Goal: Task Accomplishment & Management: Manage account settings

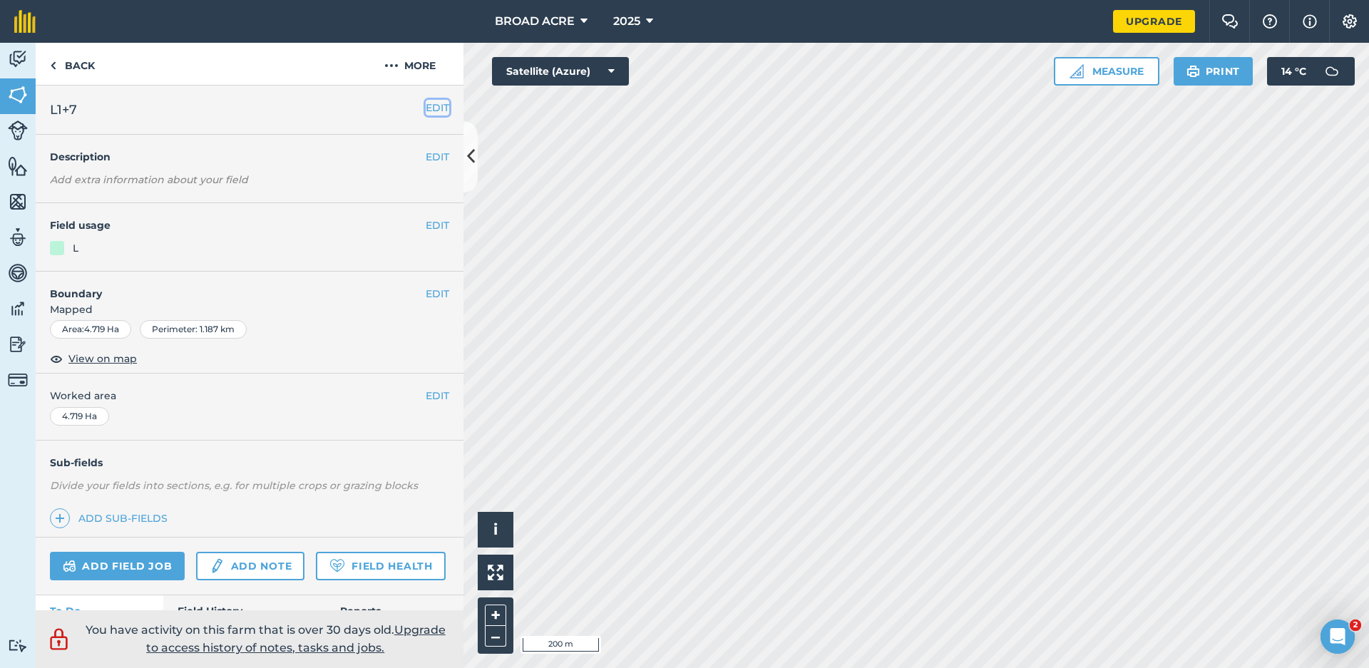
click at [428, 112] on button "EDIT" at bounding box center [438, 108] width 24 height 16
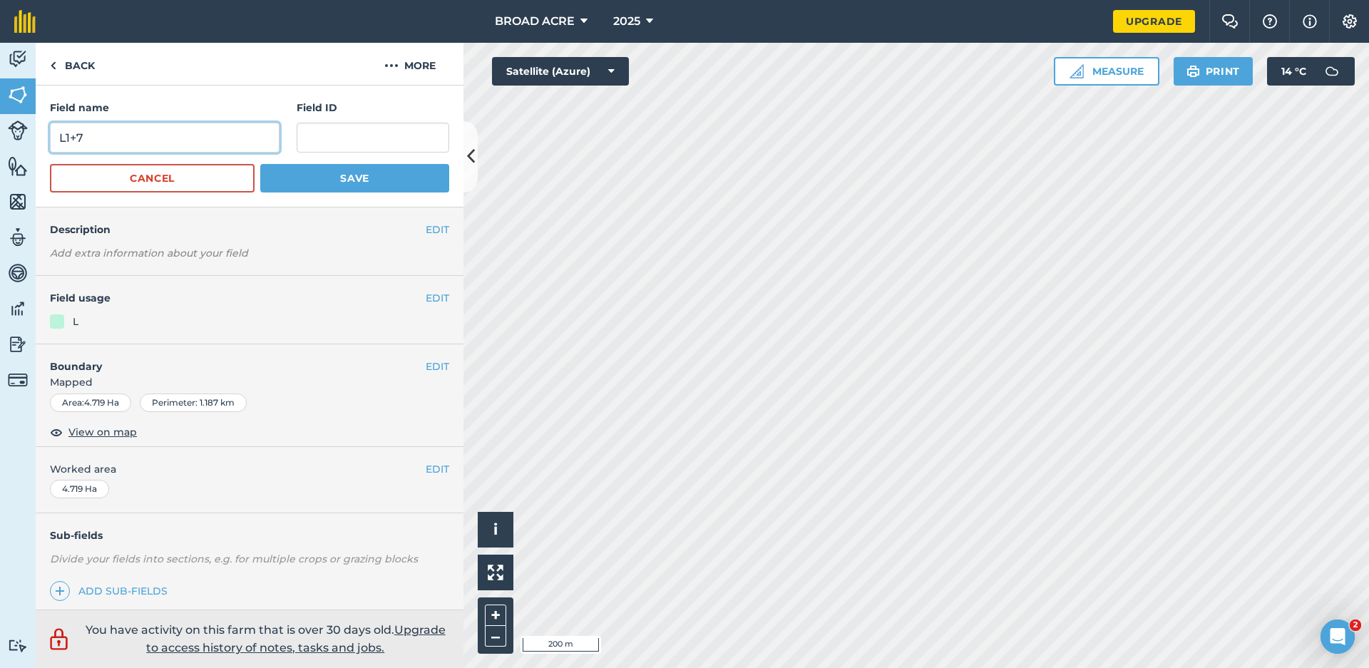
click at [228, 142] on input "L1+7" at bounding box center [165, 138] width 230 height 30
type input "L"
type input "A2"
click at [317, 183] on button "Save" at bounding box center [354, 178] width 189 height 29
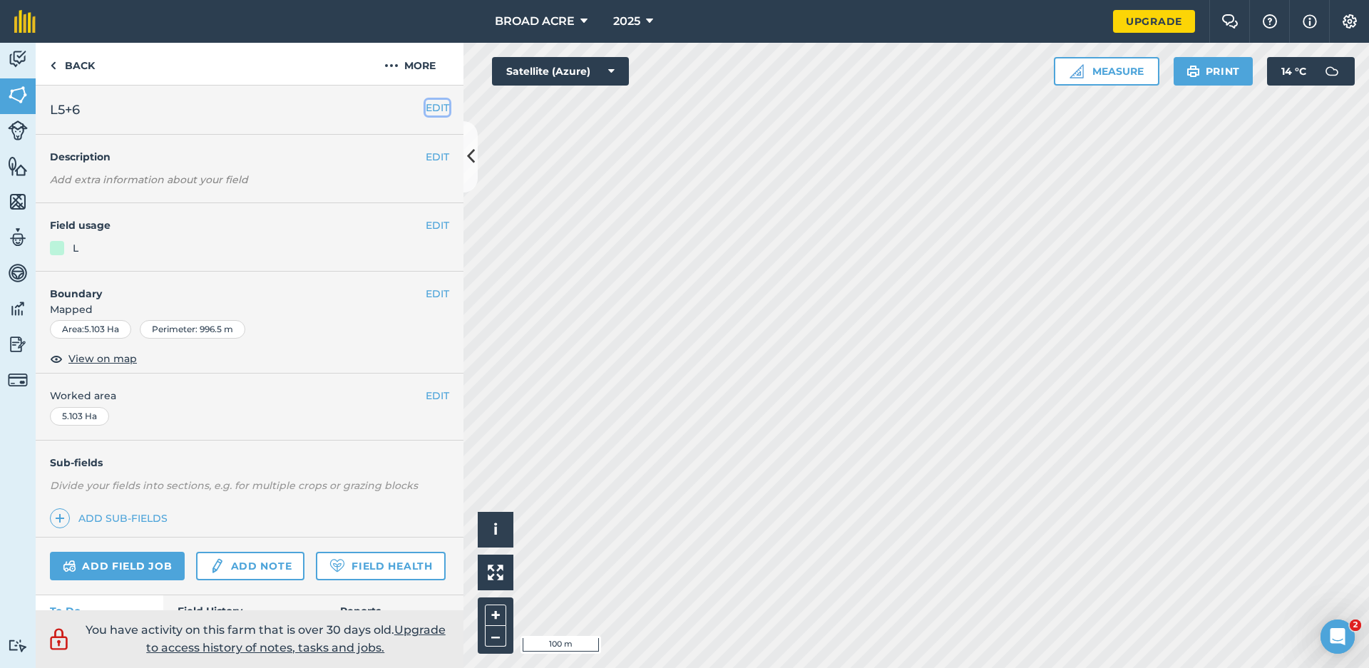
click at [426, 108] on button "EDIT" at bounding box center [438, 108] width 24 height 16
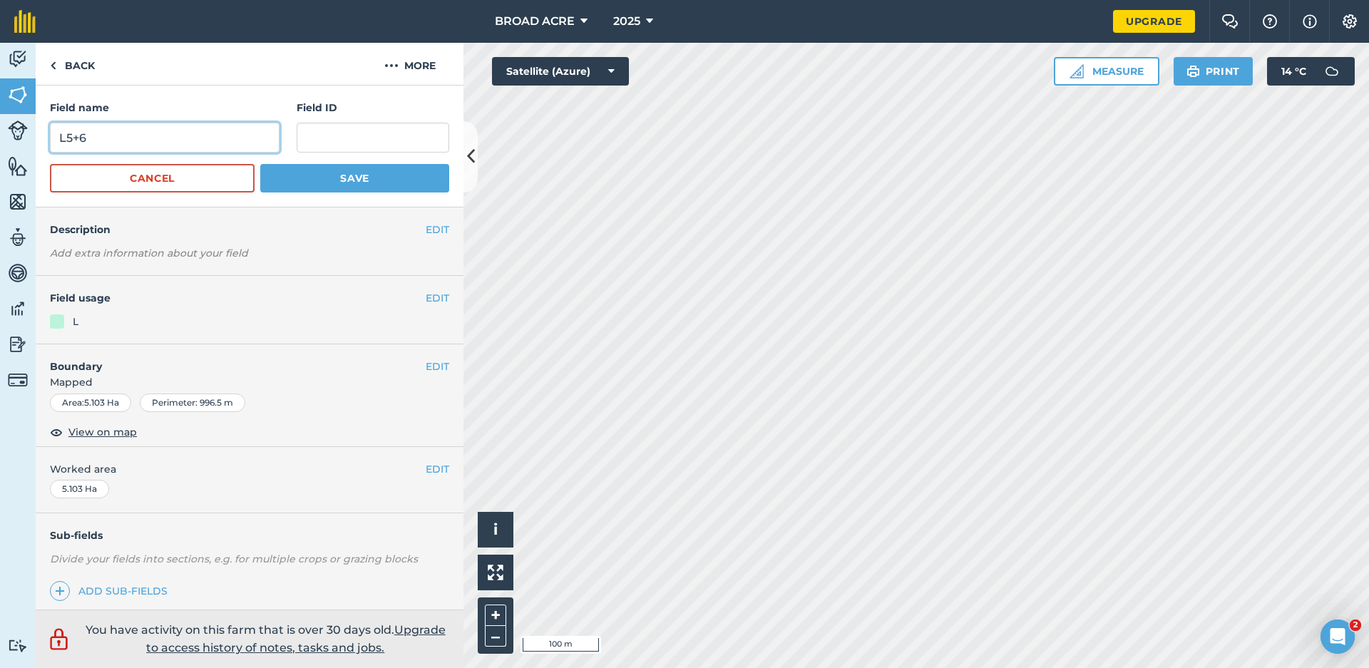
click at [168, 143] on input "L5+6" at bounding box center [165, 138] width 230 height 30
type input "L"
type input "a"
type input "A1"
click at [302, 175] on button "Save" at bounding box center [354, 178] width 189 height 29
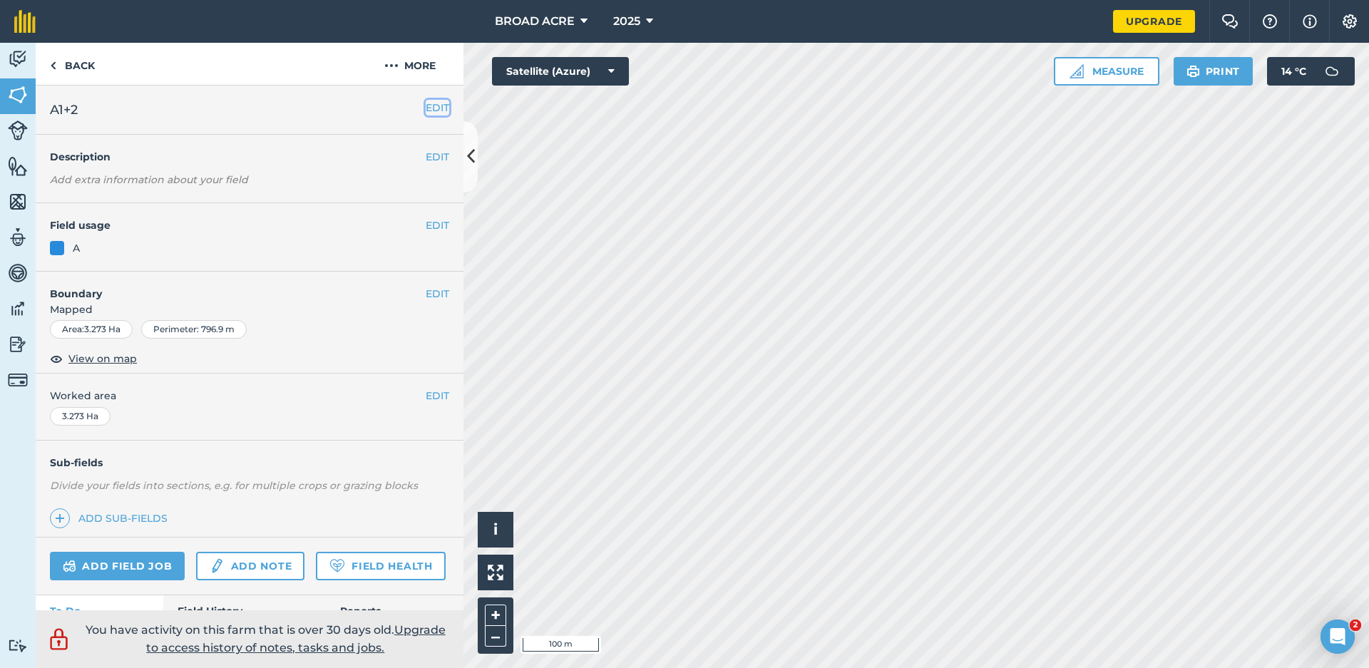
click at [436, 111] on button "EDIT" at bounding box center [438, 108] width 24 height 16
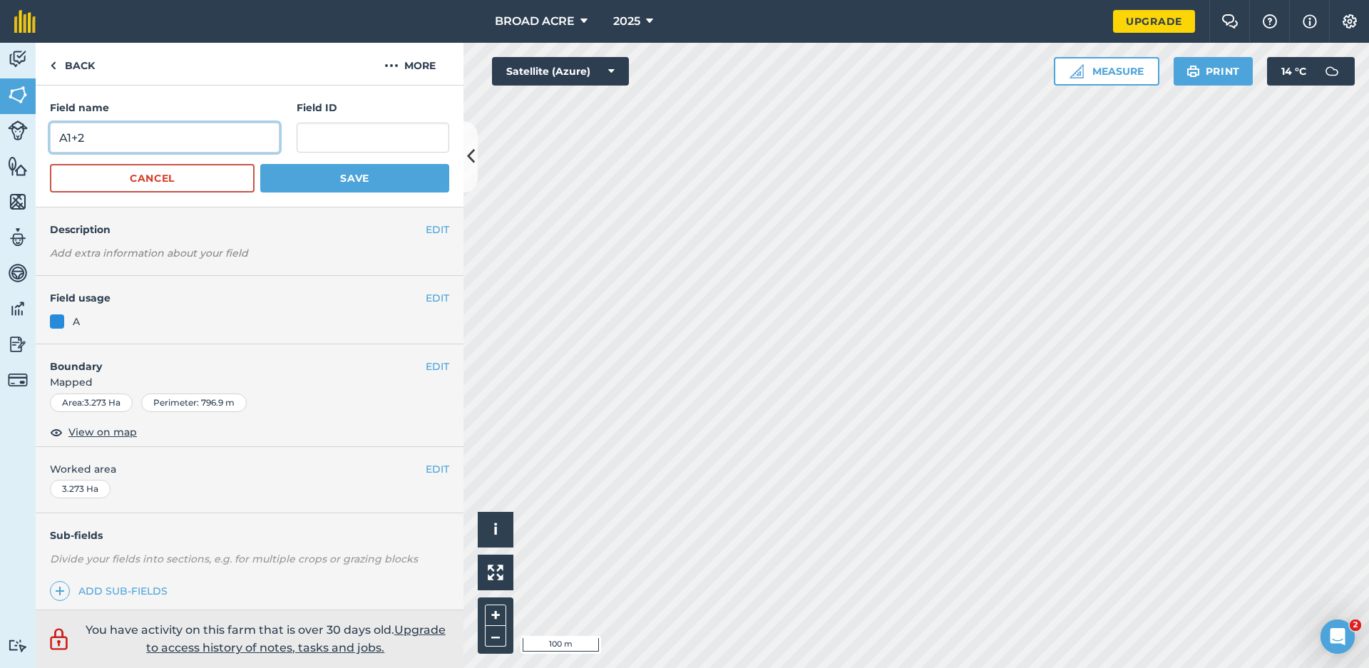
click at [165, 144] on input "A1+2" at bounding box center [165, 138] width 230 height 30
type input "A3"
click at [394, 171] on button "Save" at bounding box center [354, 178] width 189 height 29
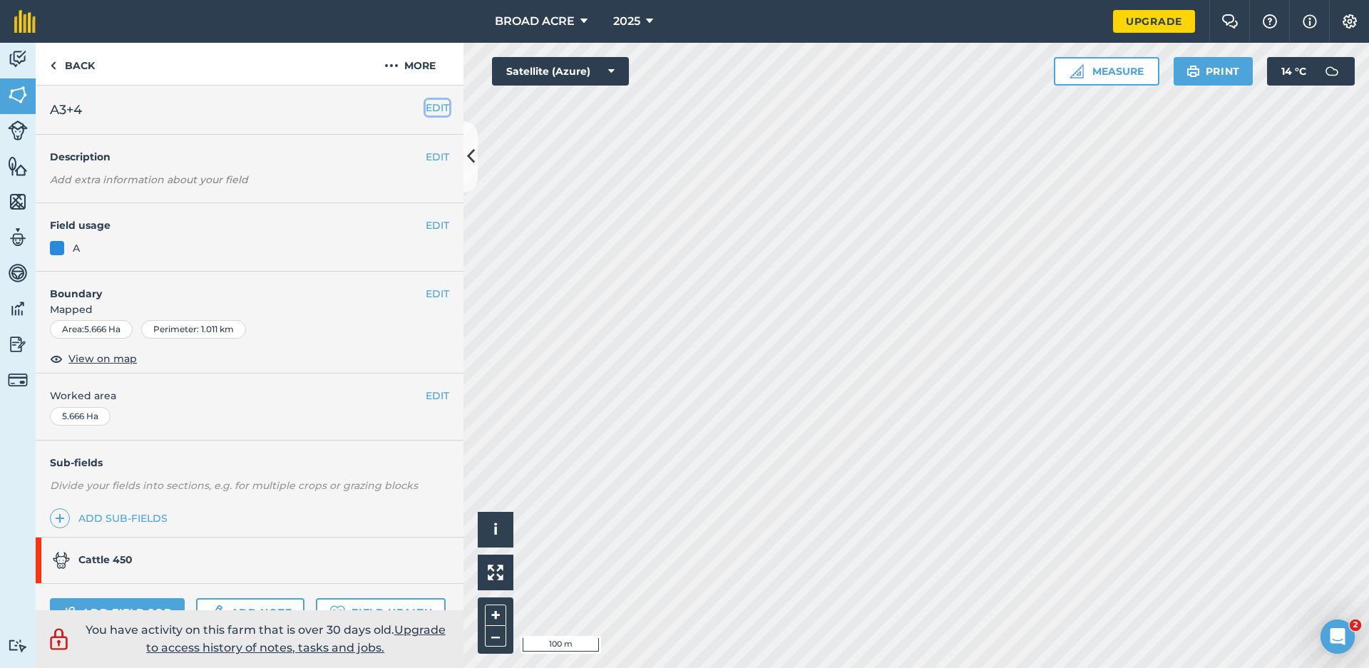
click at [426, 104] on button "EDIT" at bounding box center [438, 108] width 24 height 16
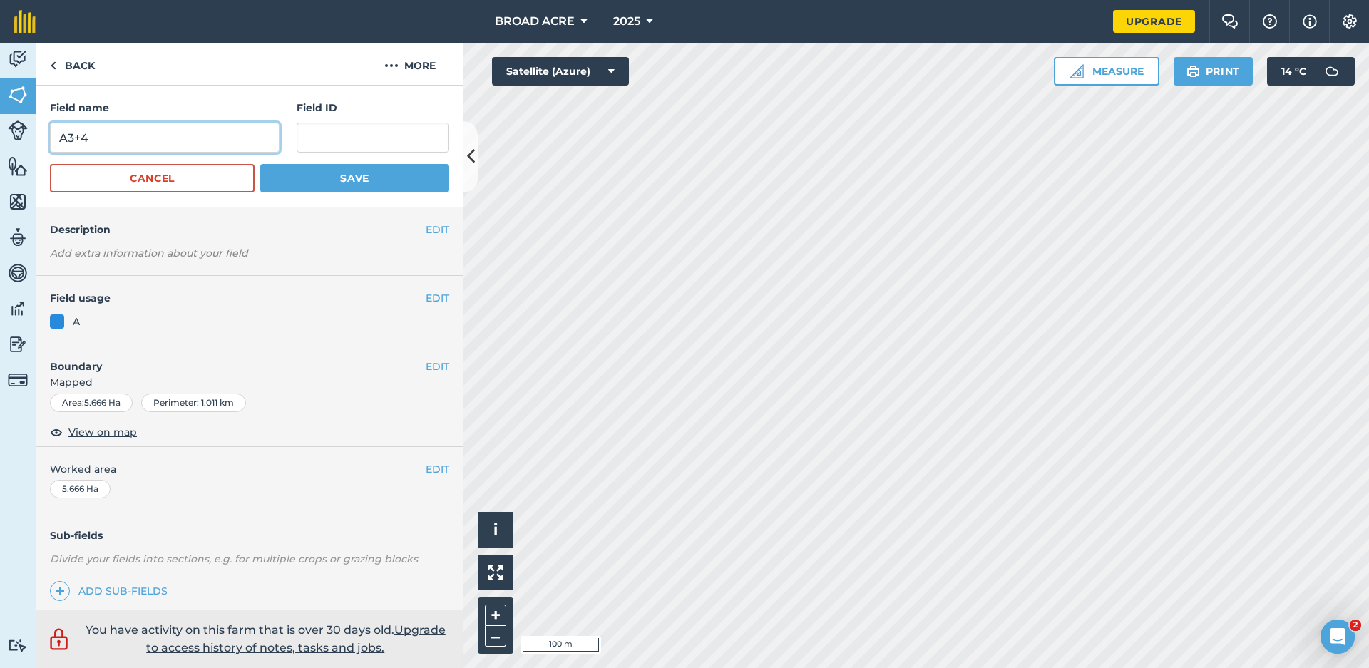
click at [143, 139] on input "A3+4" at bounding box center [165, 138] width 230 height 30
type input "A4"
click at [297, 178] on button "Save" at bounding box center [354, 178] width 189 height 29
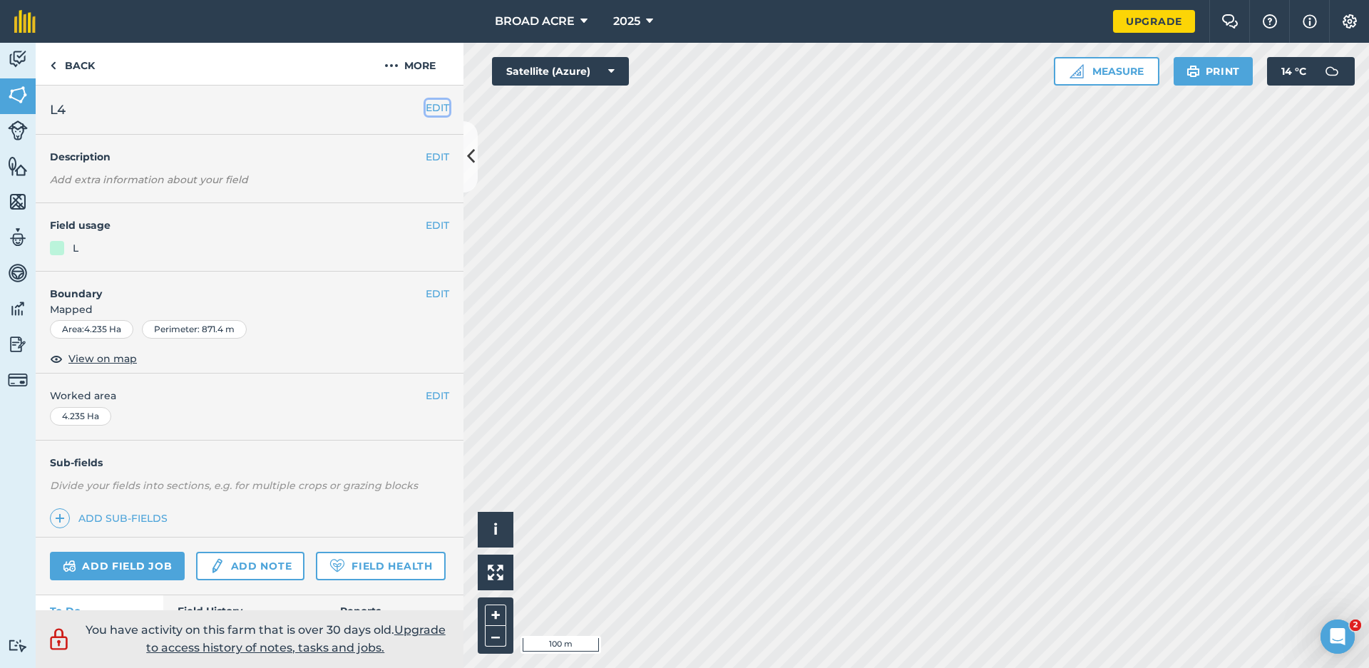
click at [430, 115] on button "EDIT" at bounding box center [438, 108] width 24 height 16
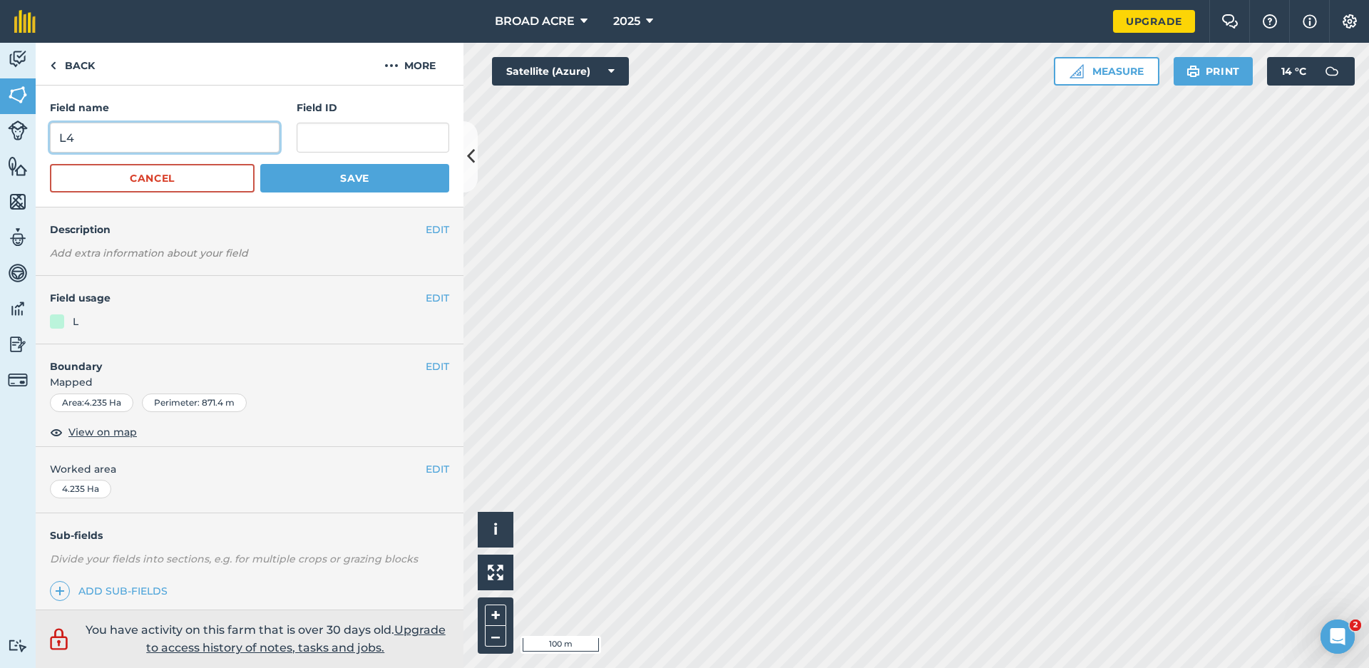
click at [91, 134] on input "L4" at bounding box center [165, 138] width 230 height 30
type input "L"
type input "B1"
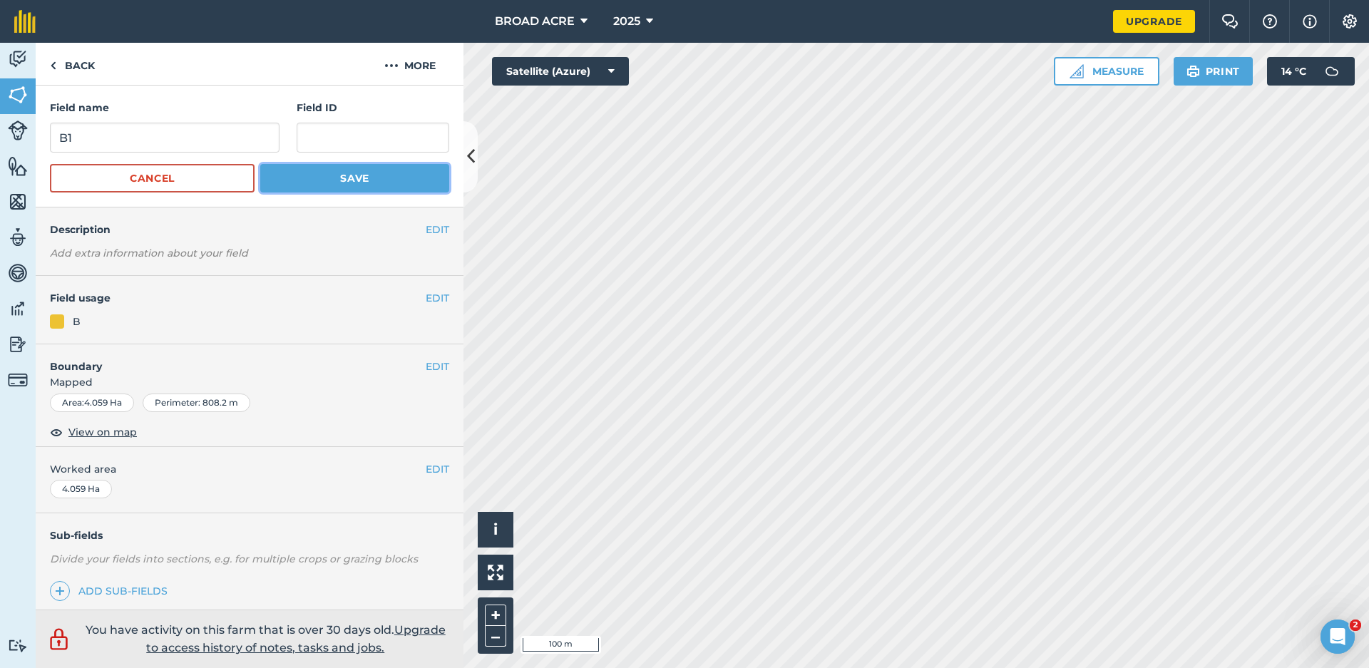
click at [364, 178] on button "Save" at bounding box center [354, 178] width 189 height 29
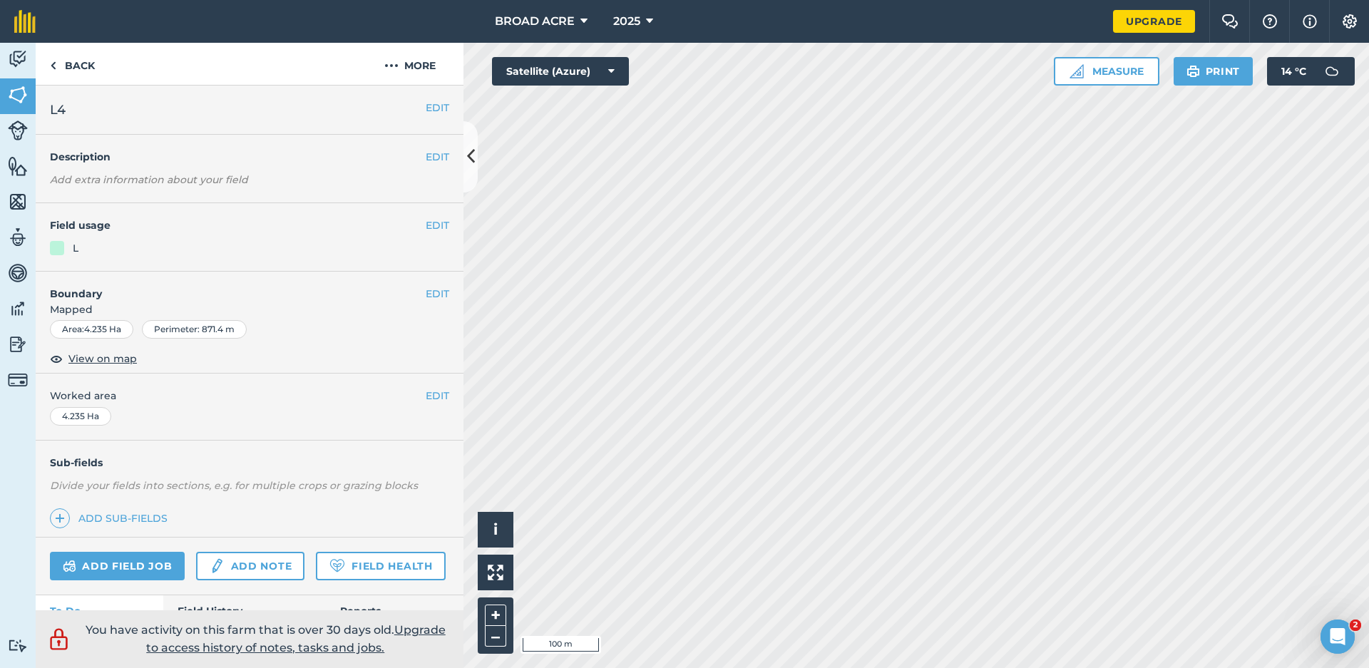
click at [400, 100] on h2 "L4" at bounding box center [238, 110] width 376 height 20
click at [435, 108] on button "EDIT" at bounding box center [438, 108] width 24 height 16
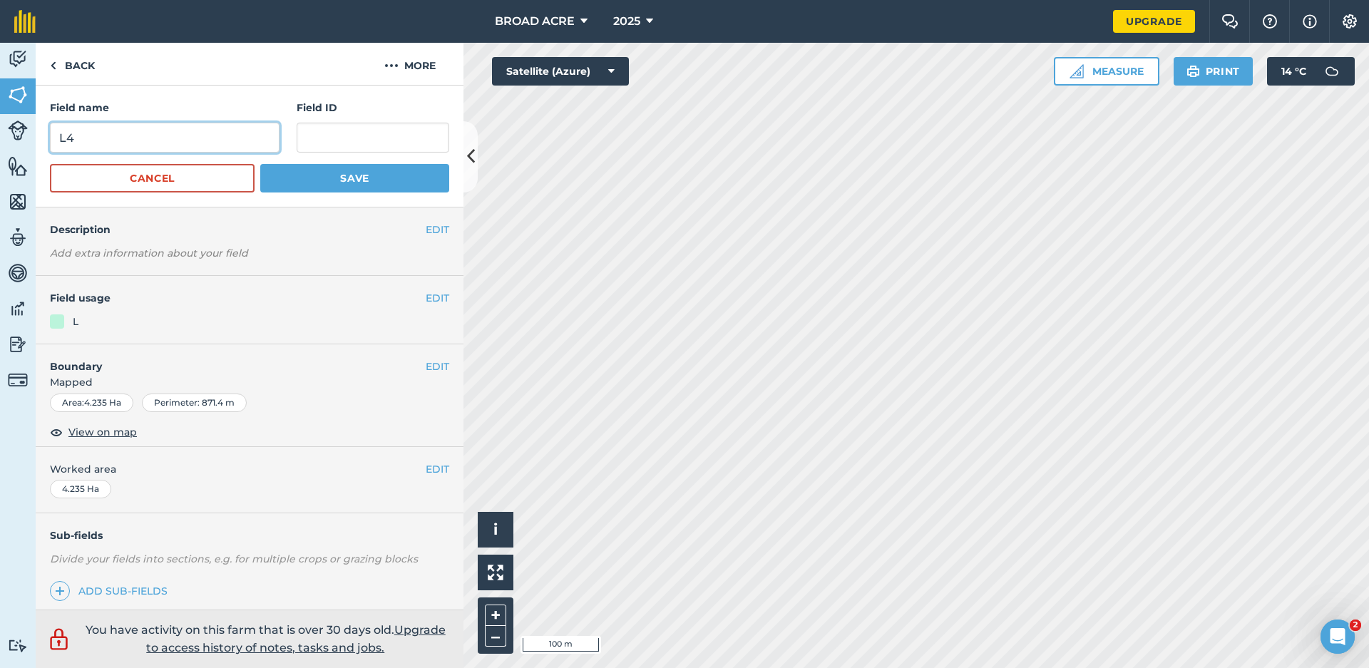
click at [217, 135] on input "L4" at bounding box center [165, 138] width 230 height 30
type input "L"
type input "B1"
click at [294, 190] on button "Save" at bounding box center [354, 178] width 189 height 29
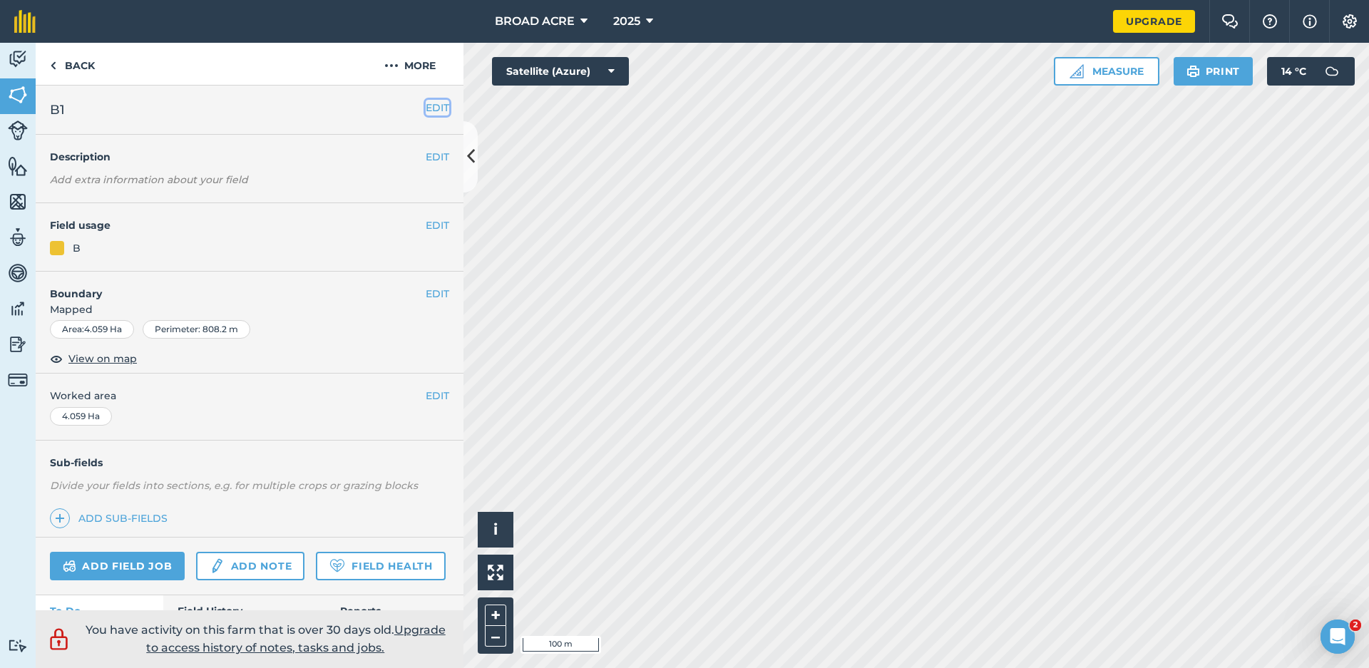
click at [426, 109] on button "EDIT" at bounding box center [438, 108] width 24 height 16
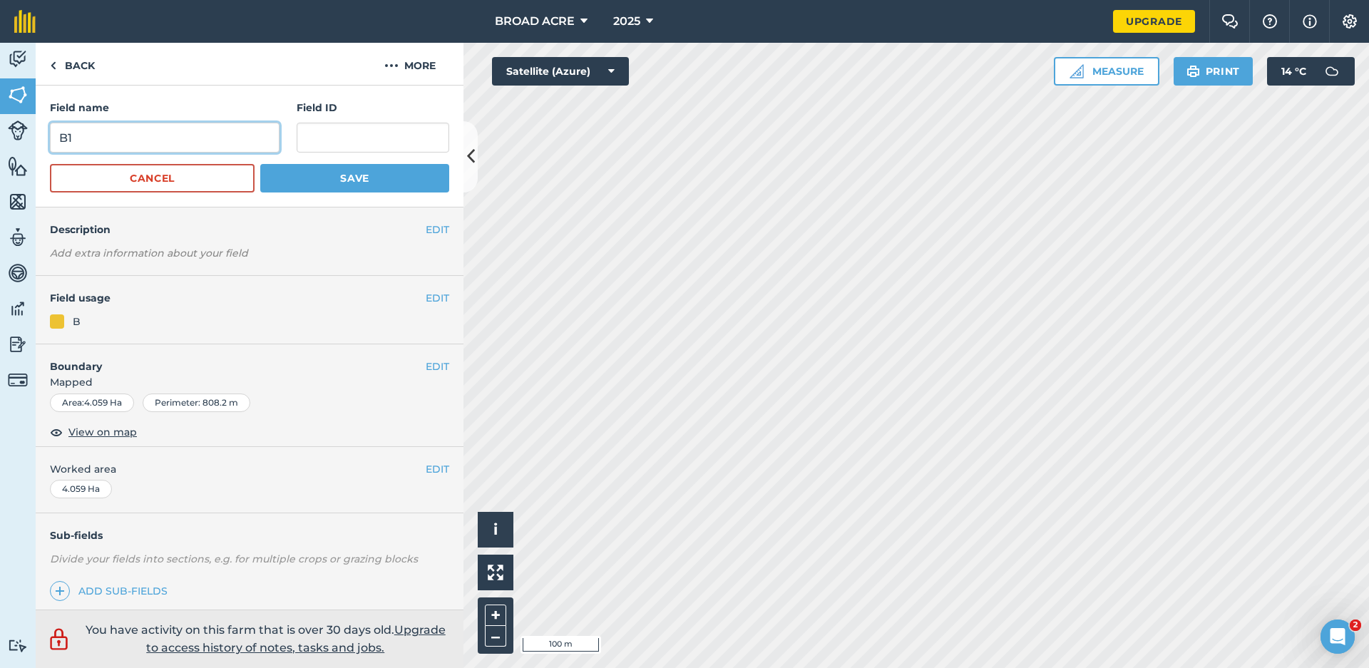
click at [82, 133] on input "B1" at bounding box center [165, 138] width 230 height 30
type input "B2"
click at [278, 174] on button "Save" at bounding box center [354, 178] width 189 height 29
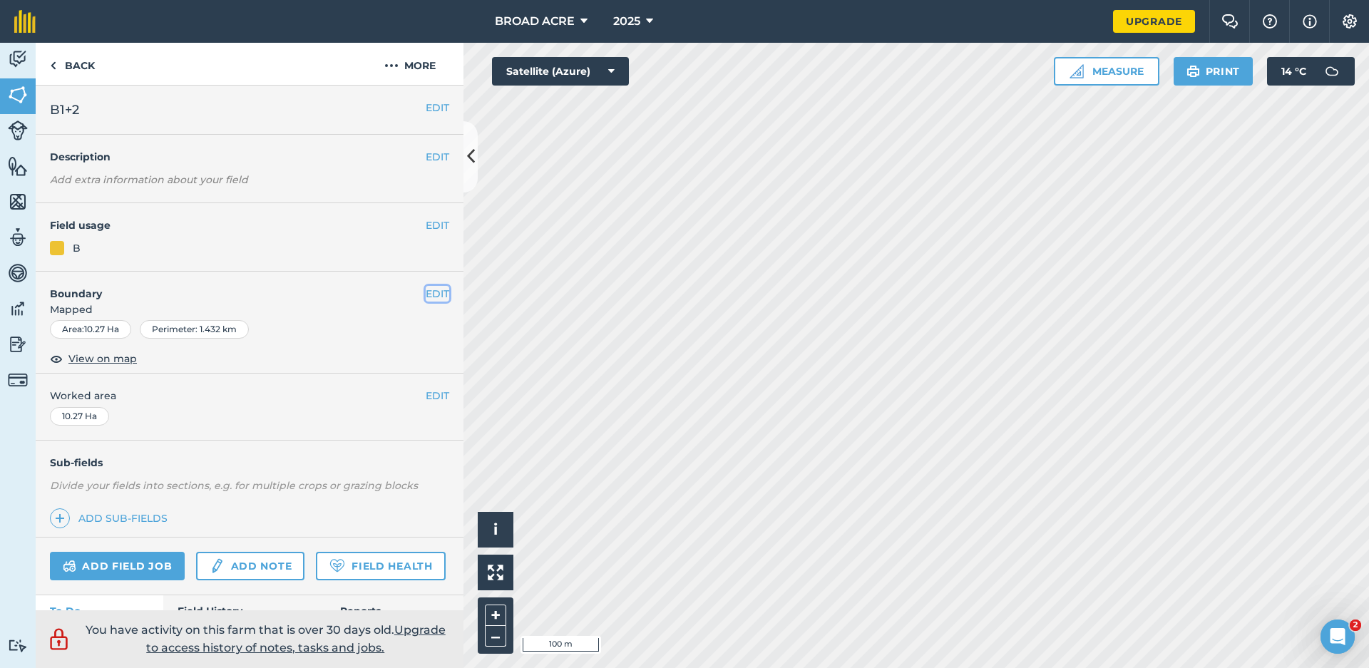
click at [426, 289] on button "EDIT" at bounding box center [438, 294] width 24 height 16
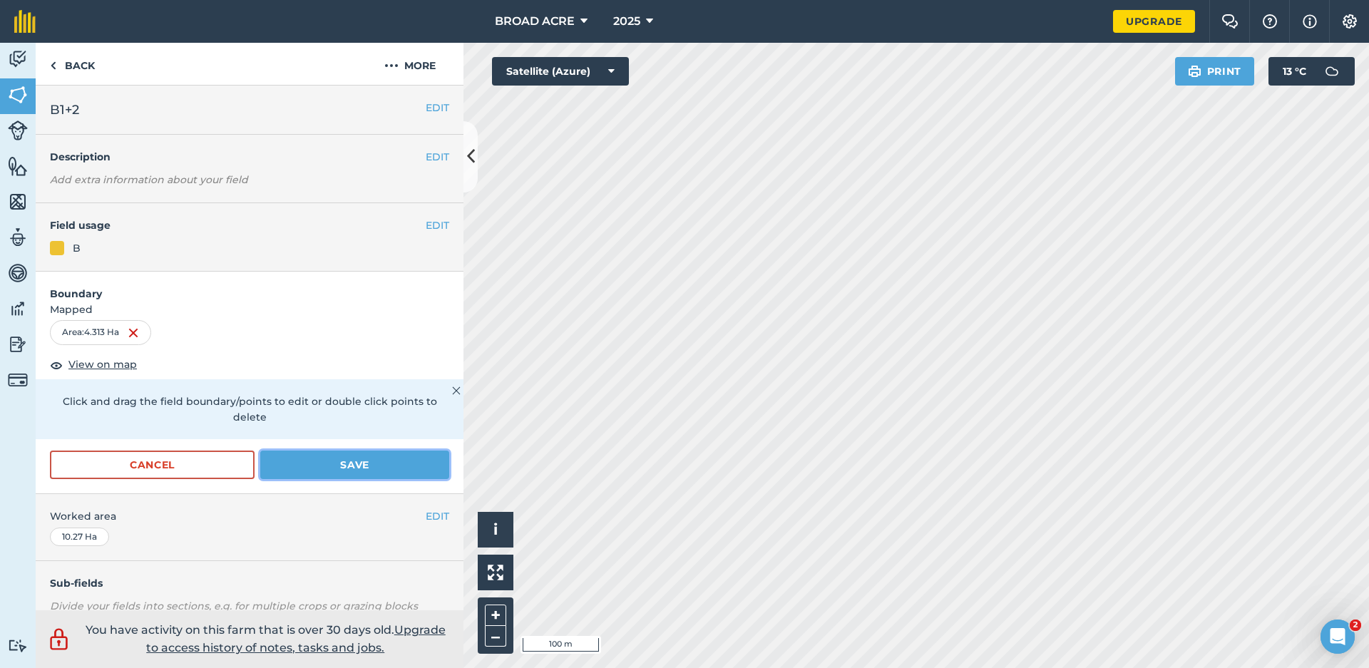
click at [371, 466] on button "Save" at bounding box center [354, 465] width 189 height 29
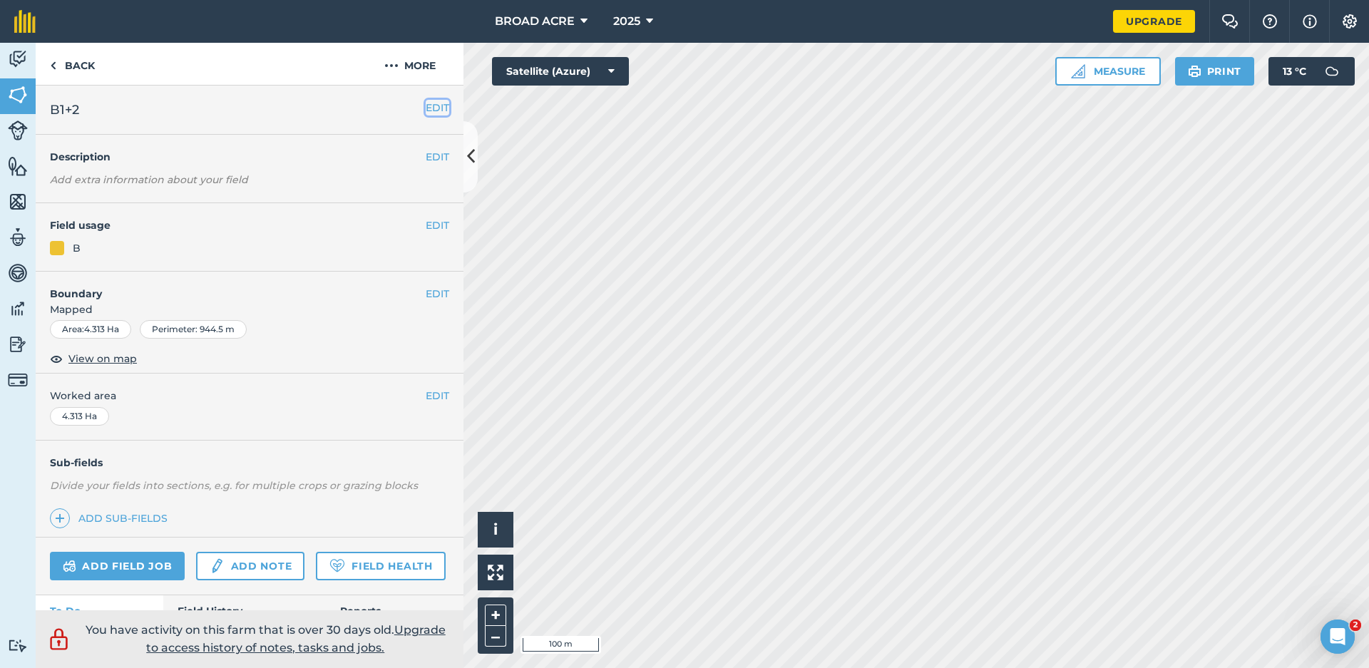
click at [428, 107] on button "EDIT" at bounding box center [438, 108] width 24 height 16
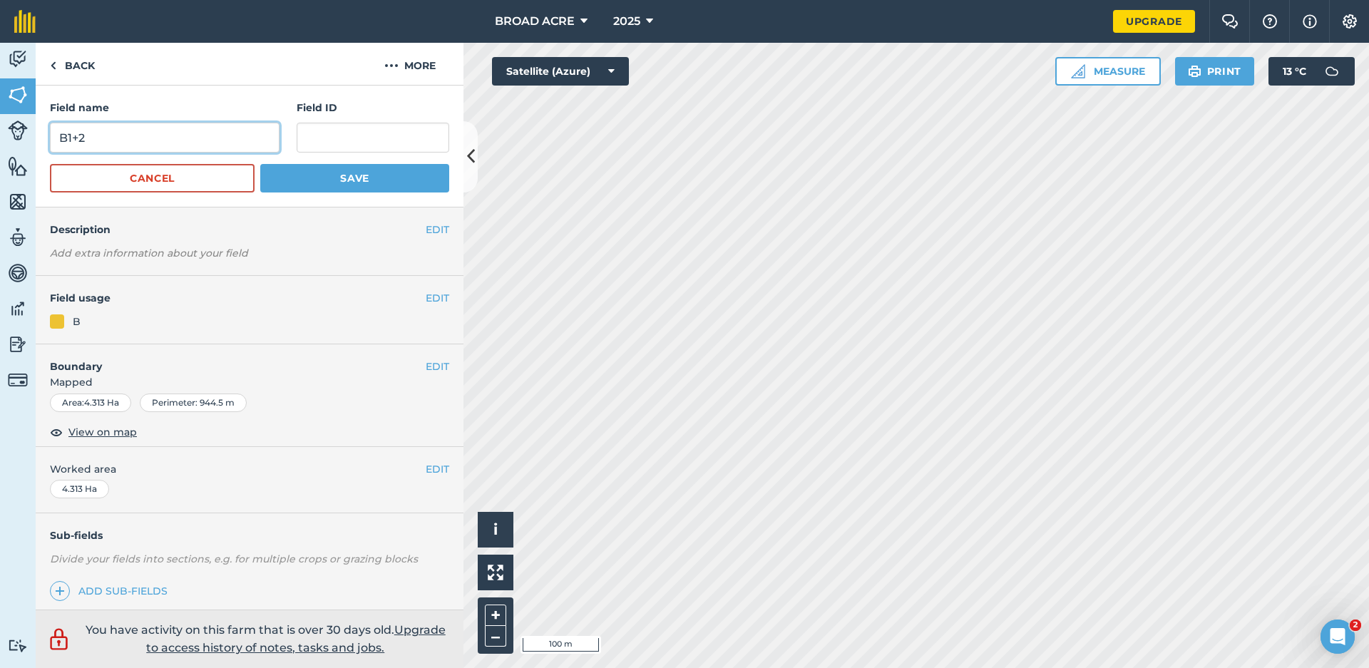
click at [257, 140] on input "B1+2" at bounding box center [165, 138] width 230 height 30
type input "B4"
click at [304, 163] on form "Field name B4 Field ID Cancel Save" at bounding box center [249, 146] width 399 height 93
click at [307, 169] on button "Save" at bounding box center [354, 178] width 189 height 29
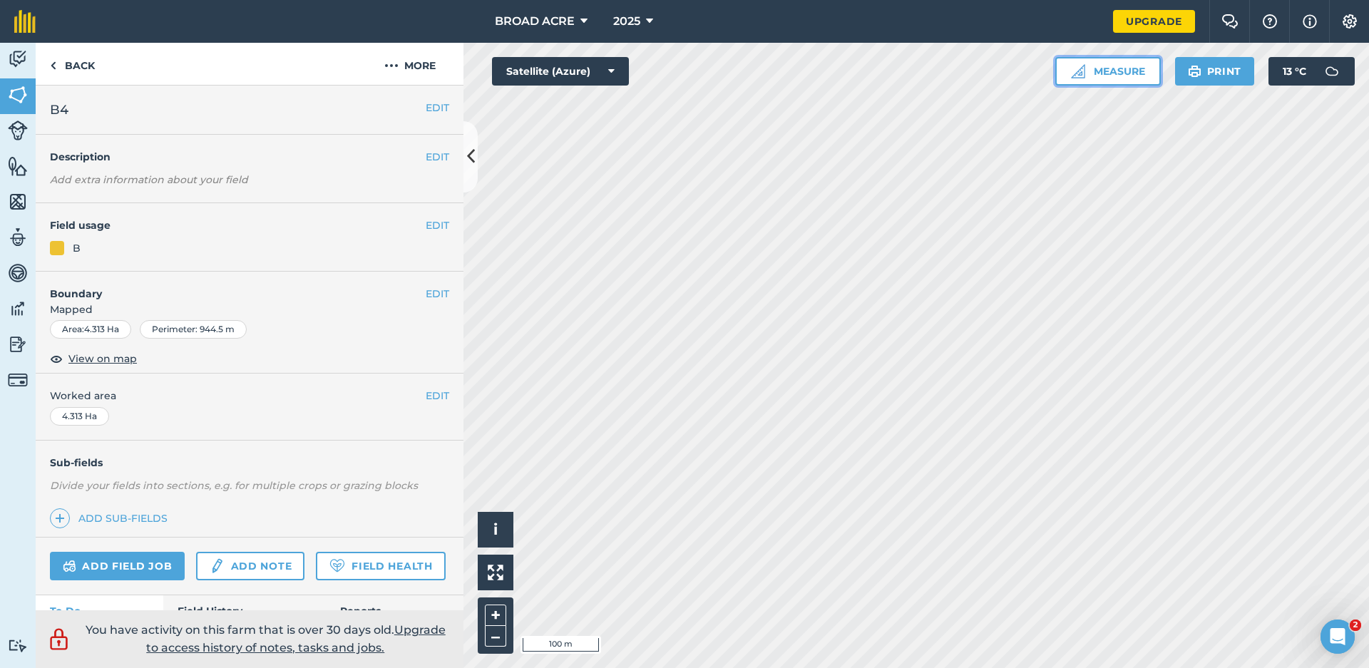
click at [1145, 73] on button "Measure" at bounding box center [1108, 71] width 106 height 29
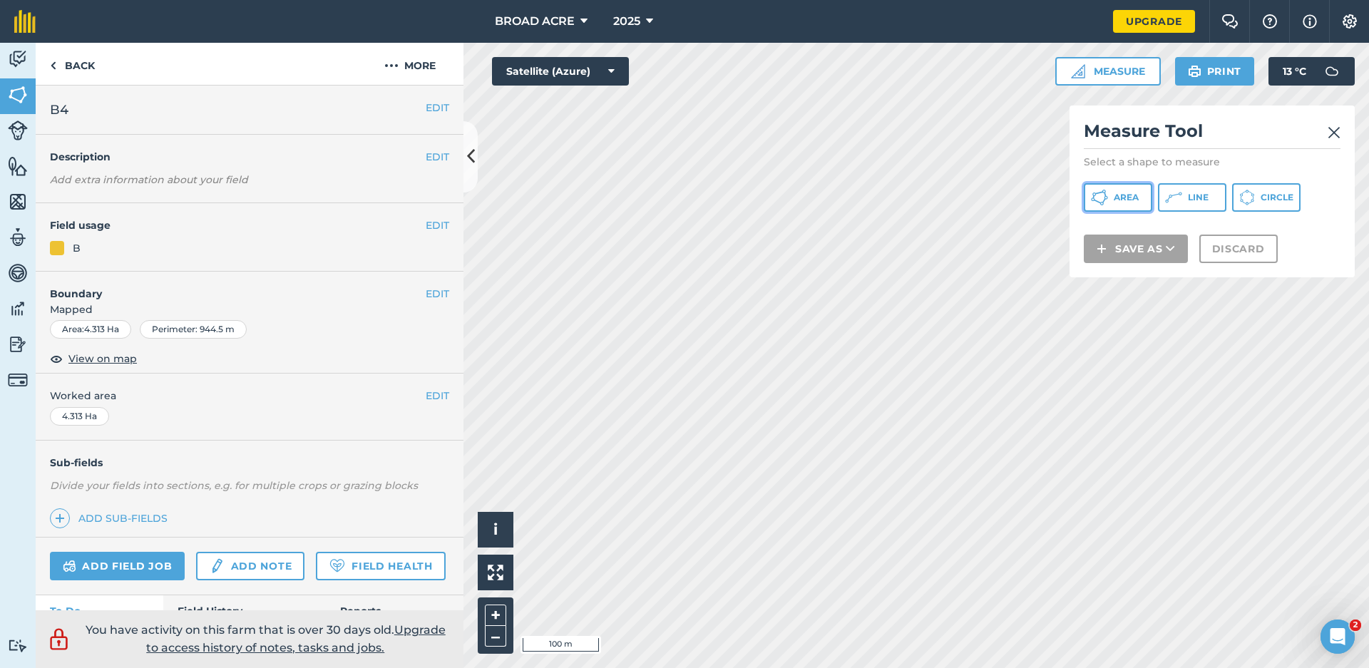
click at [1109, 192] on button "Area" at bounding box center [1118, 197] width 68 height 29
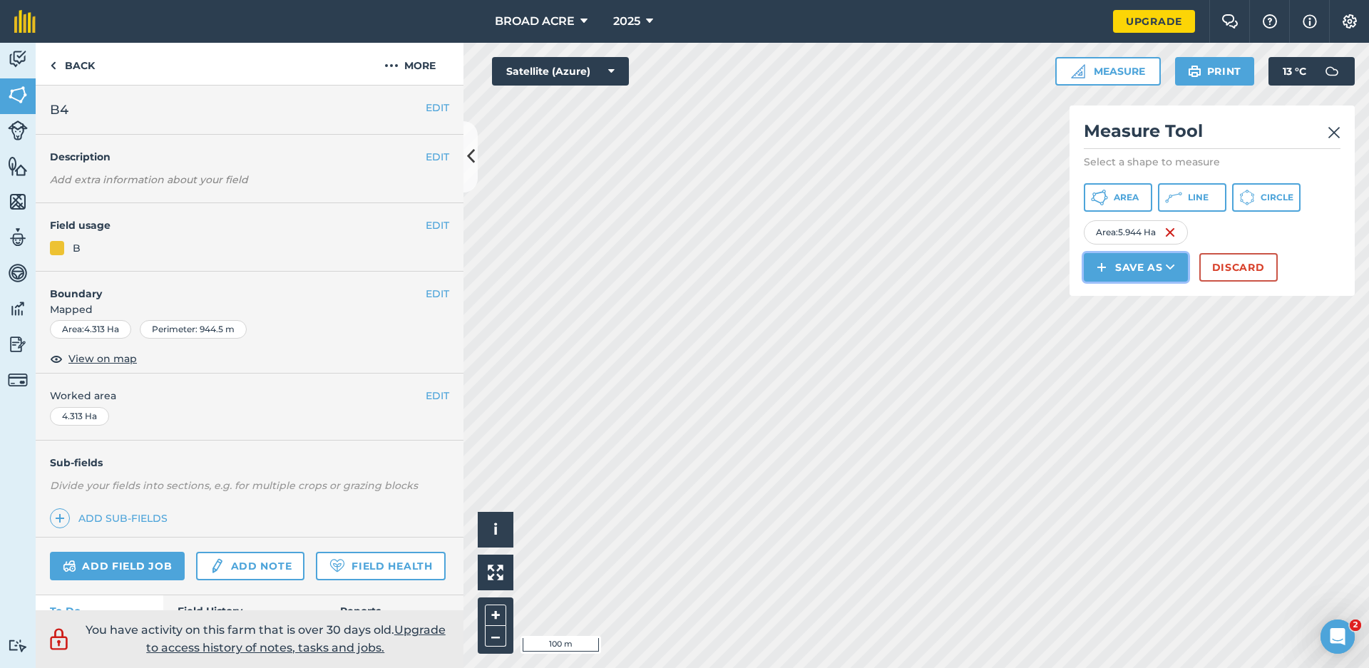
click at [1119, 267] on button "Save as" at bounding box center [1136, 267] width 104 height 29
click at [1113, 301] on link "Field" at bounding box center [1136, 299] width 100 height 31
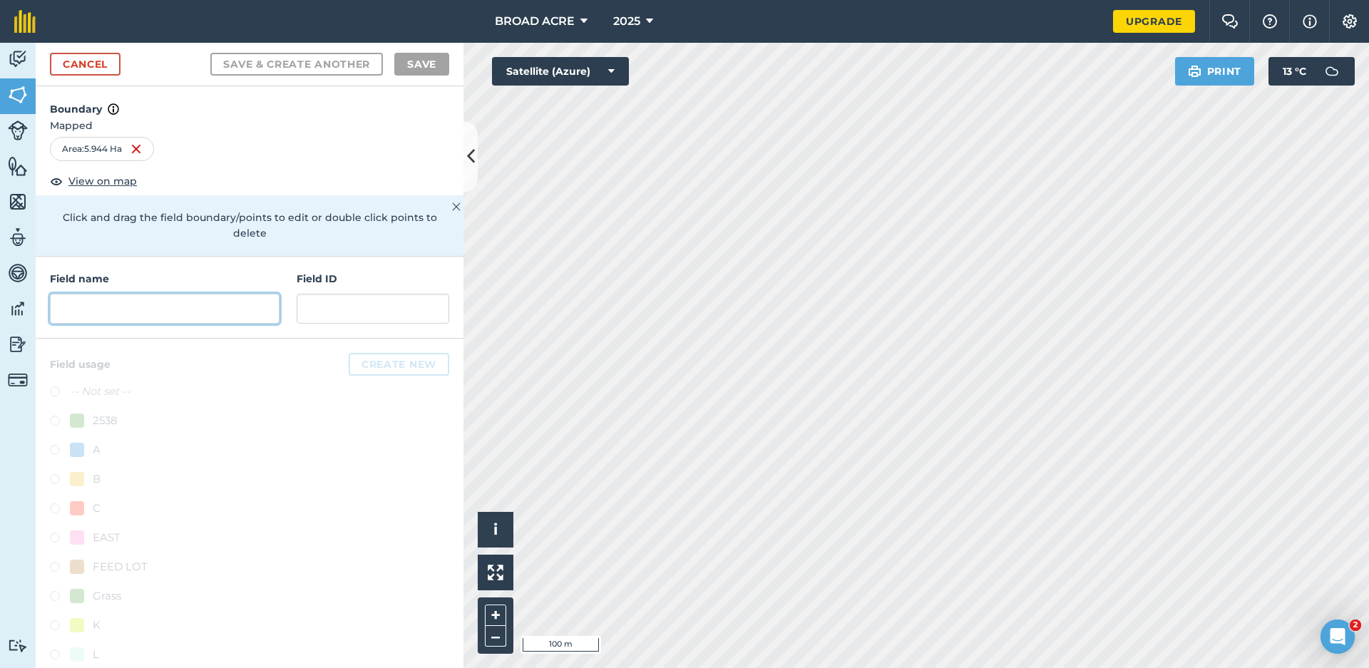
click at [215, 299] on input "text" at bounding box center [165, 309] width 230 height 30
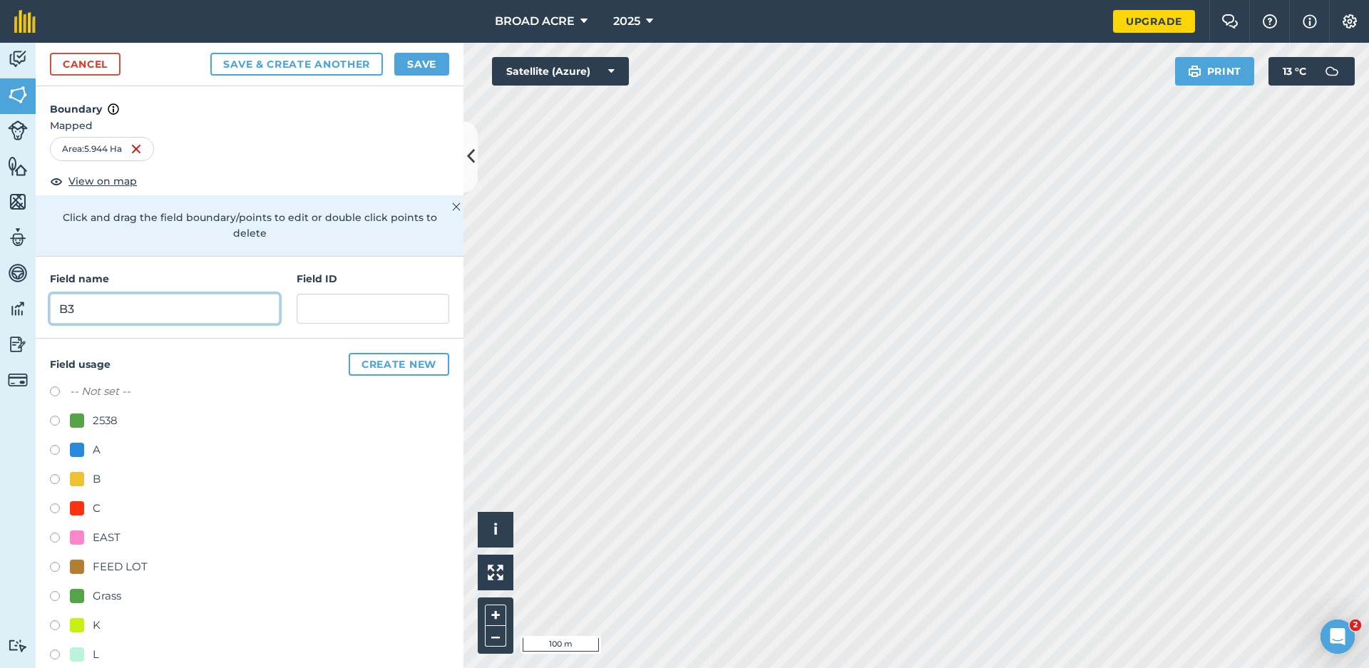
type input "B3"
click at [432, 61] on button "Save" at bounding box center [421, 64] width 55 height 23
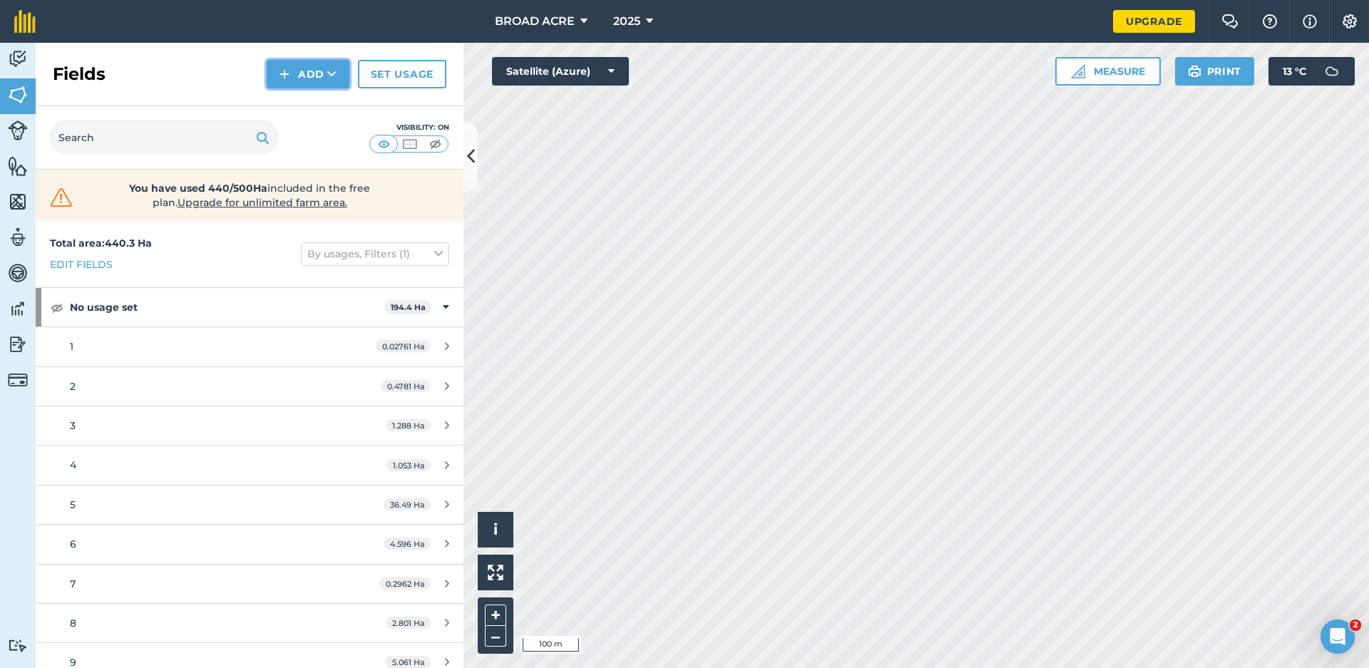
click at [315, 70] on button "Add" at bounding box center [308, 74] width 83 height 29
click at [314, 106] on link "Draw" at bounding box center [308, 106] width 78 height 31
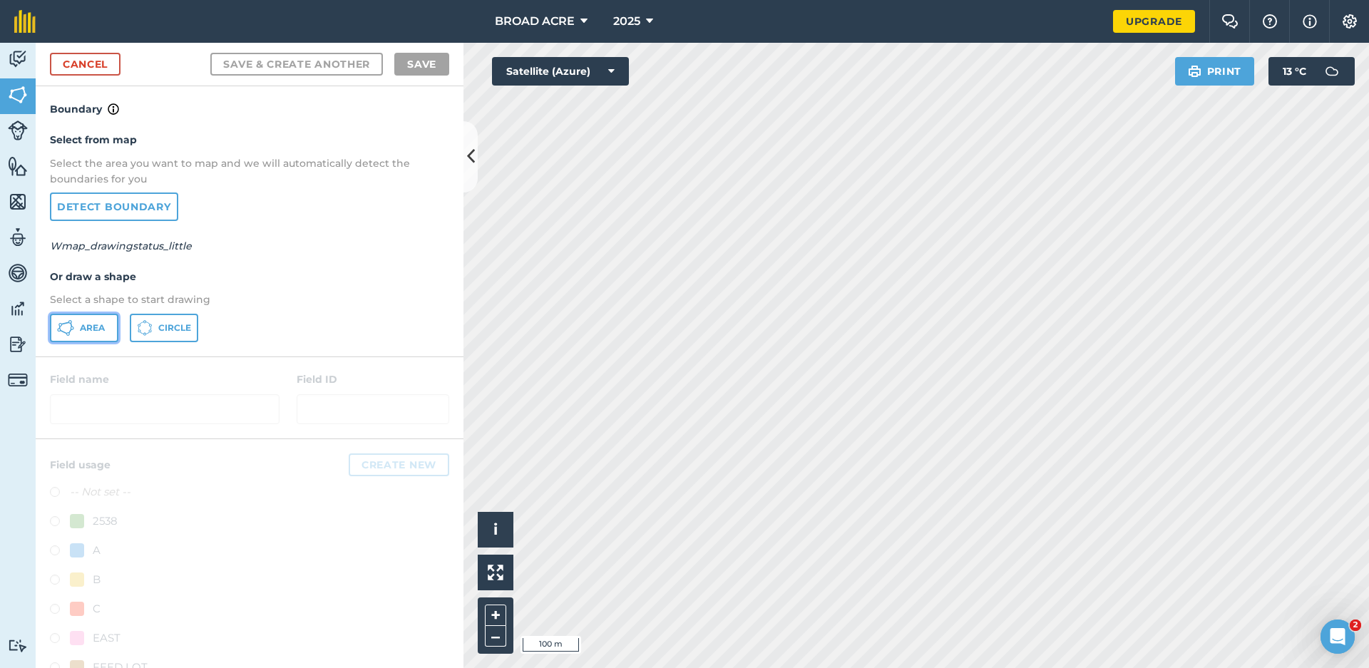
click at [108, 322] on button "Area" at bounding box center [84, 328] width 68 height 29
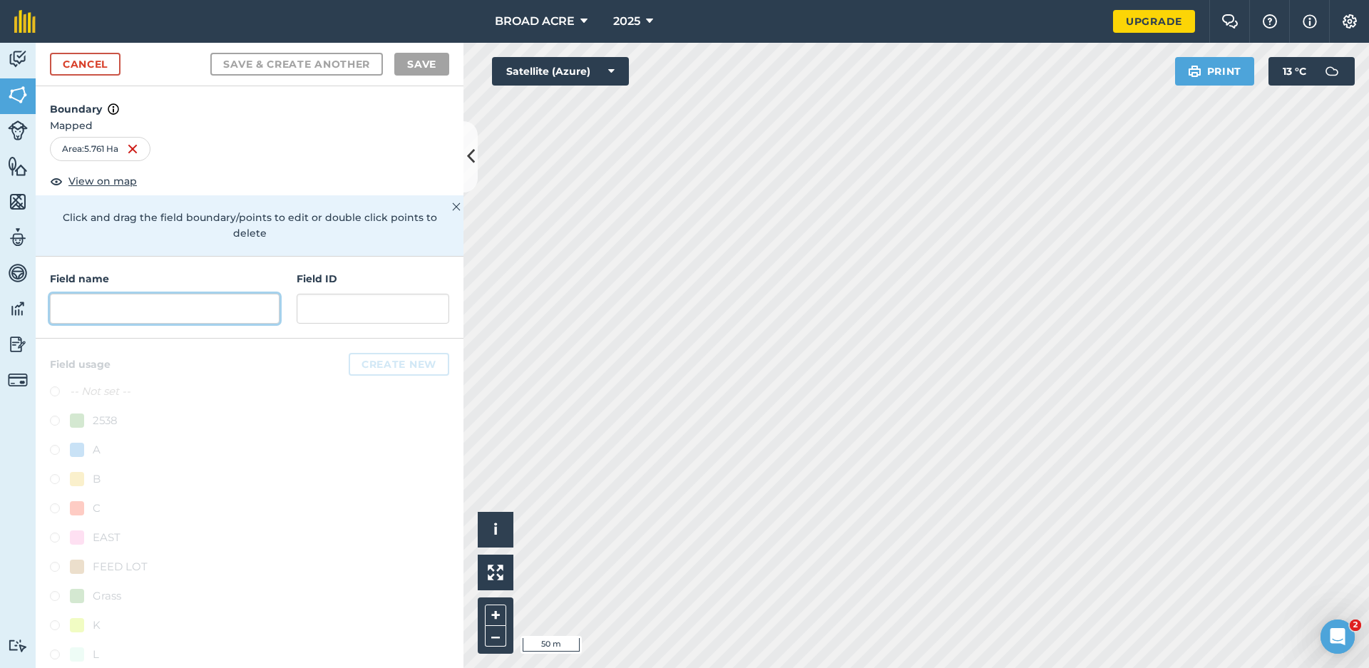
click at [100, 316] on input "text" at bounding box center [165, 309] width 230 height 30
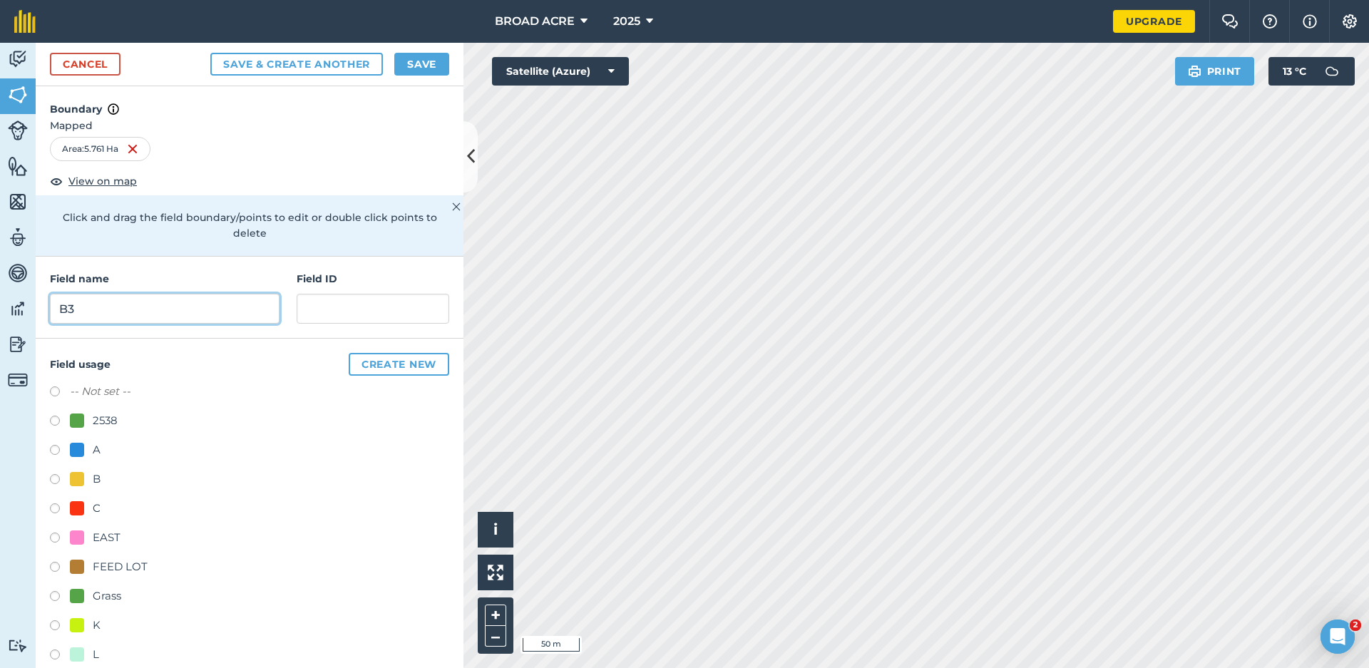
type input "B3"
click at [53, 483] on label at bounding box center [60, 481] width 20 height 14
radio input "true"
click at [419, 61] on button "Save" at bounding box center [421, 64] width 55 height 23
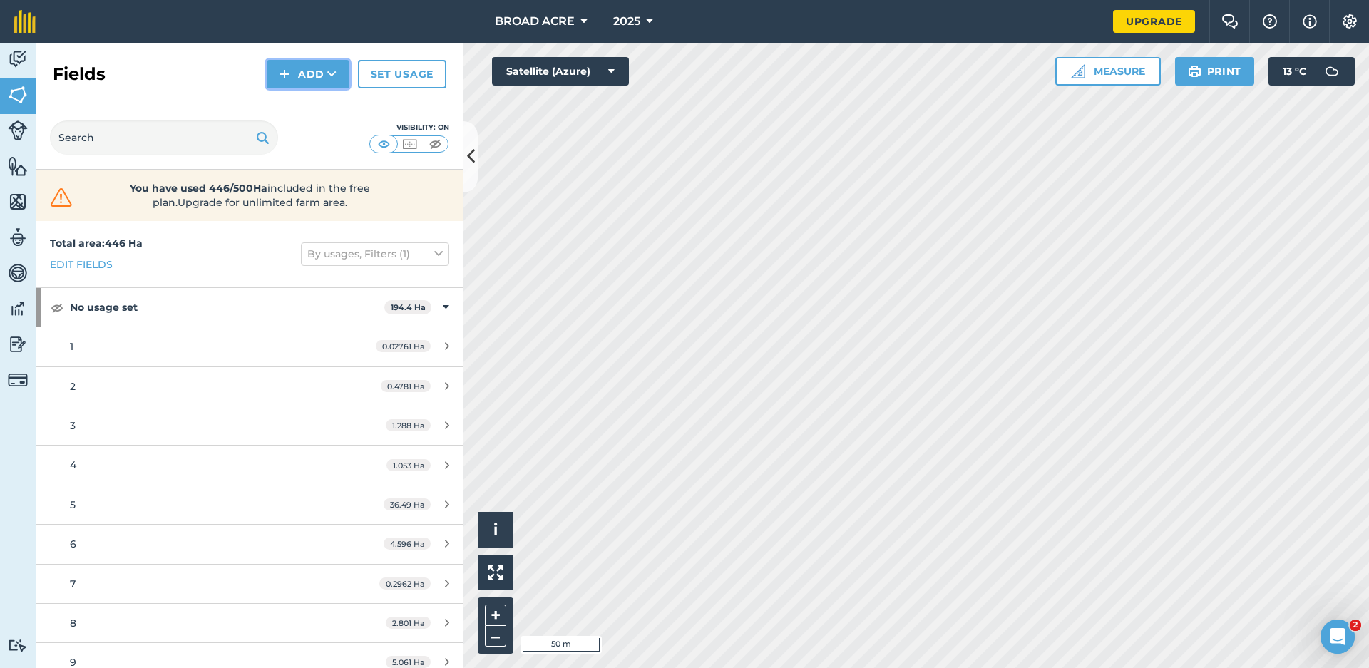
click at [322, 73] on button "Add" at bounding box center [308, 74] width 83 height 29
click at [312, 113] on link "Draw" at bounding box center [308, 106] width 78 height 31
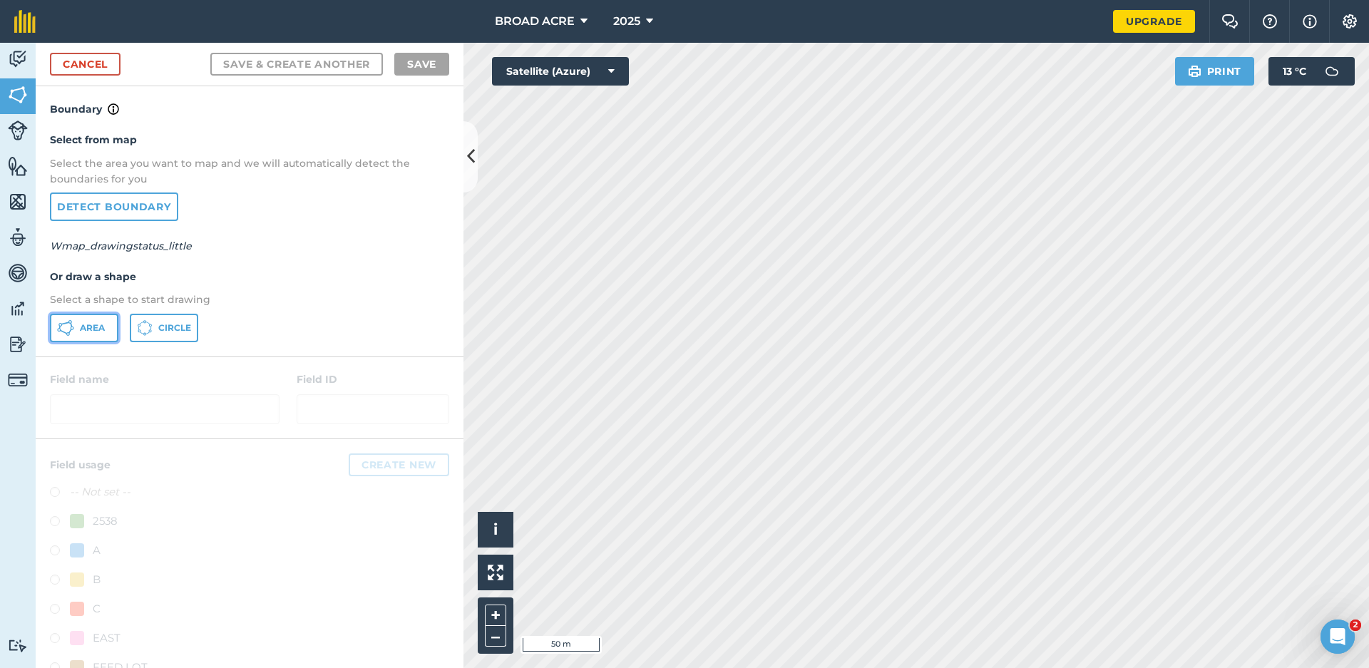
click at [68, 329] on icon at bounding box center [65, 327] width 17 height 17
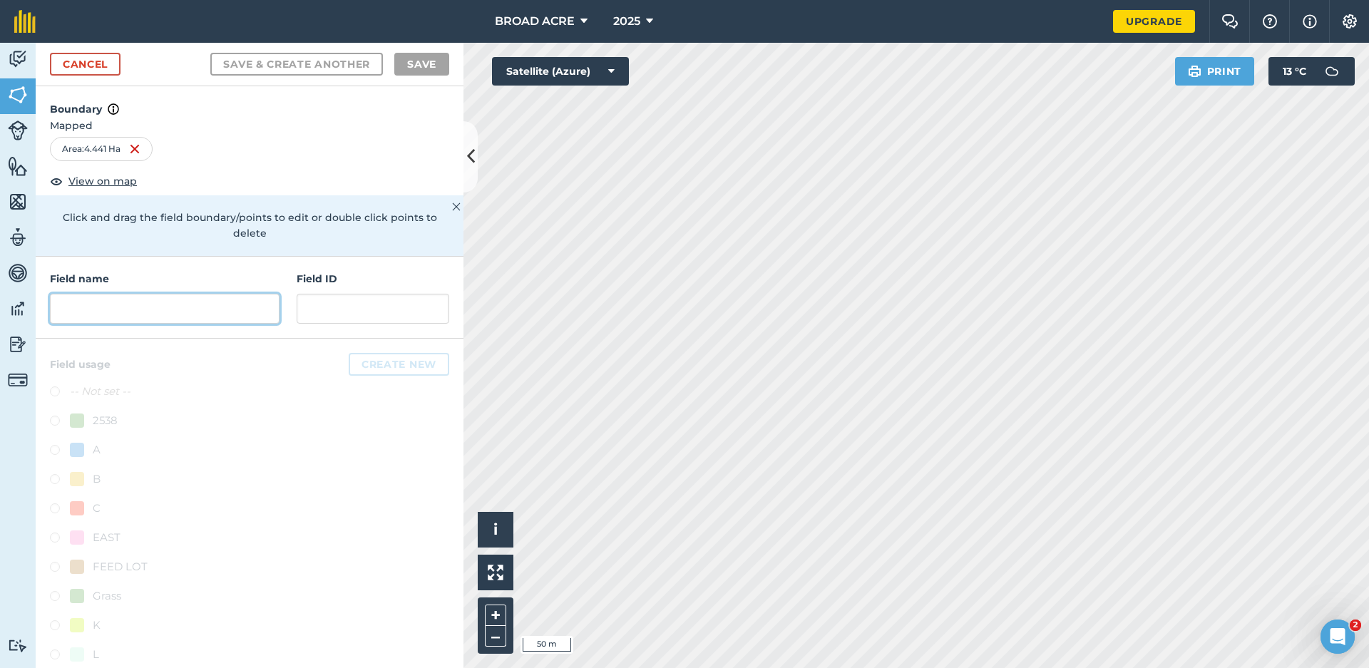
drag, startPoint x: 841, startPoint y: 269, endPoint x: 135, endPoint y: 302, distance: 706.6
click at [135, 302] on input "text" at bounding box center [165, 309] width 230 height 30
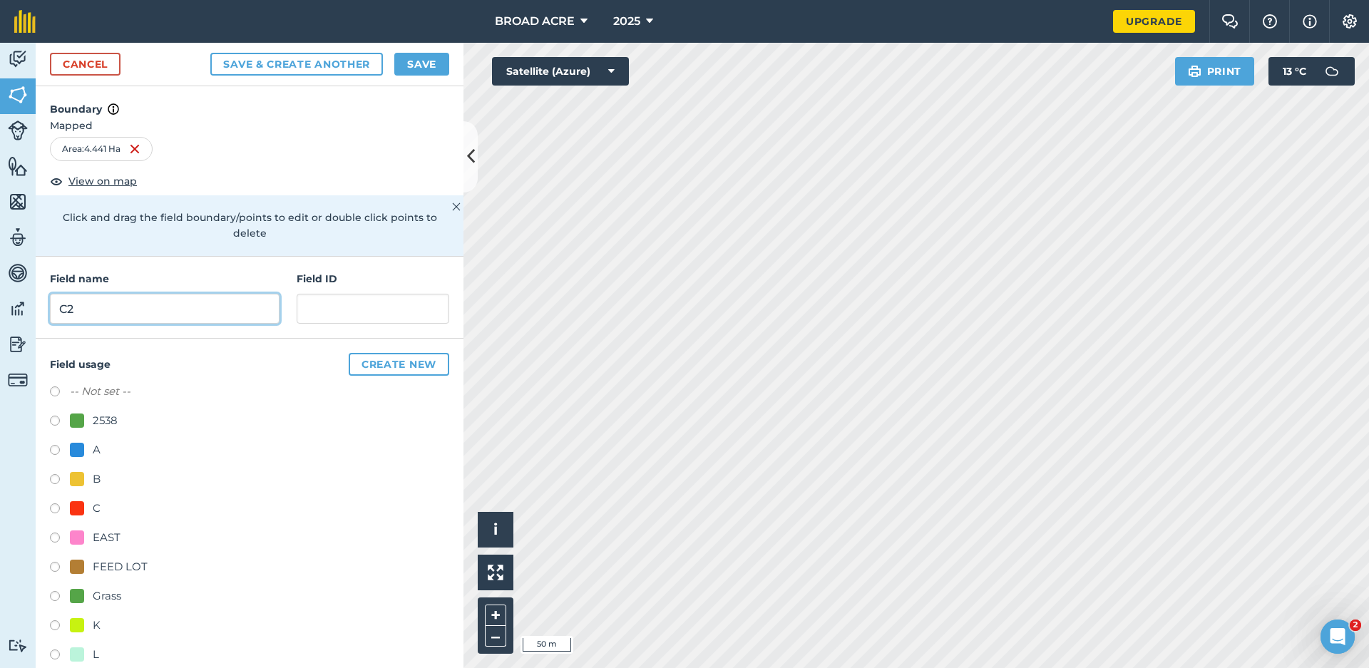
type input "C2"
click at [56, 510] on label at bounding box center [60, 510] width 20 height 14
radio input "true"
click at [423, 64] on button "Save" at bounding box center [421, 64] width 55 height 23
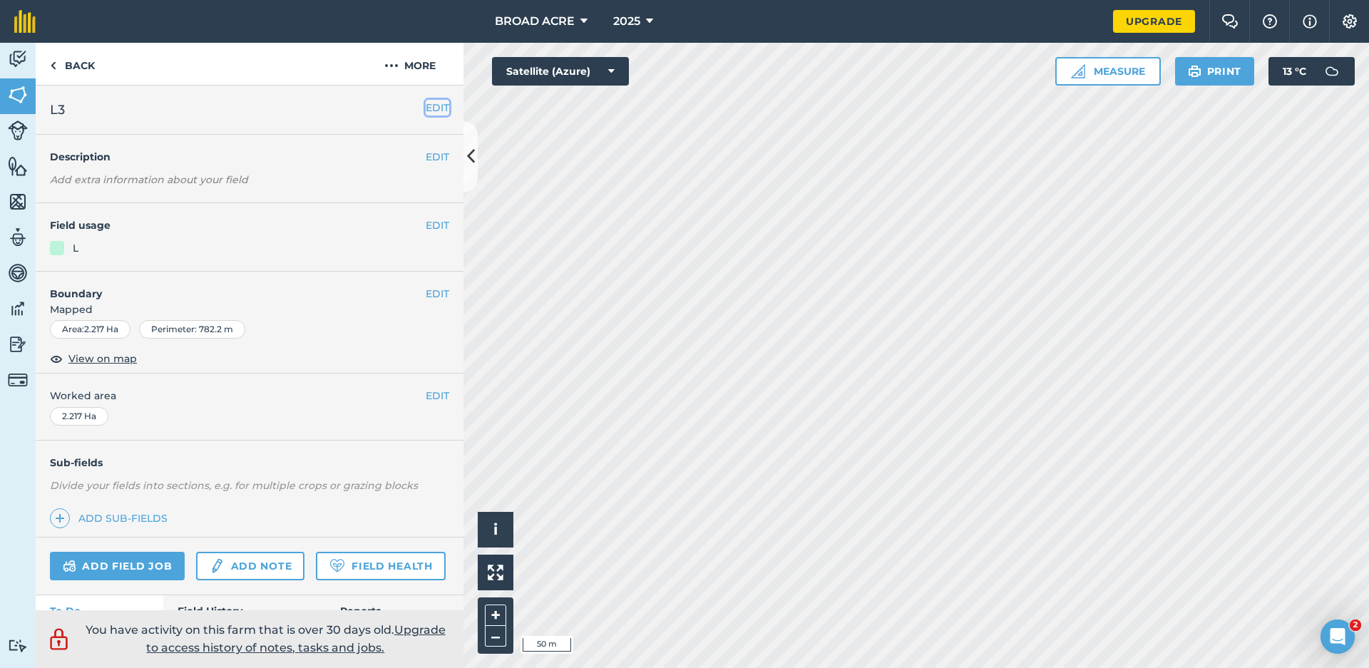
click at [430, 109] on button "EDIT" at bounding box center [438, 108] width 24 height 16
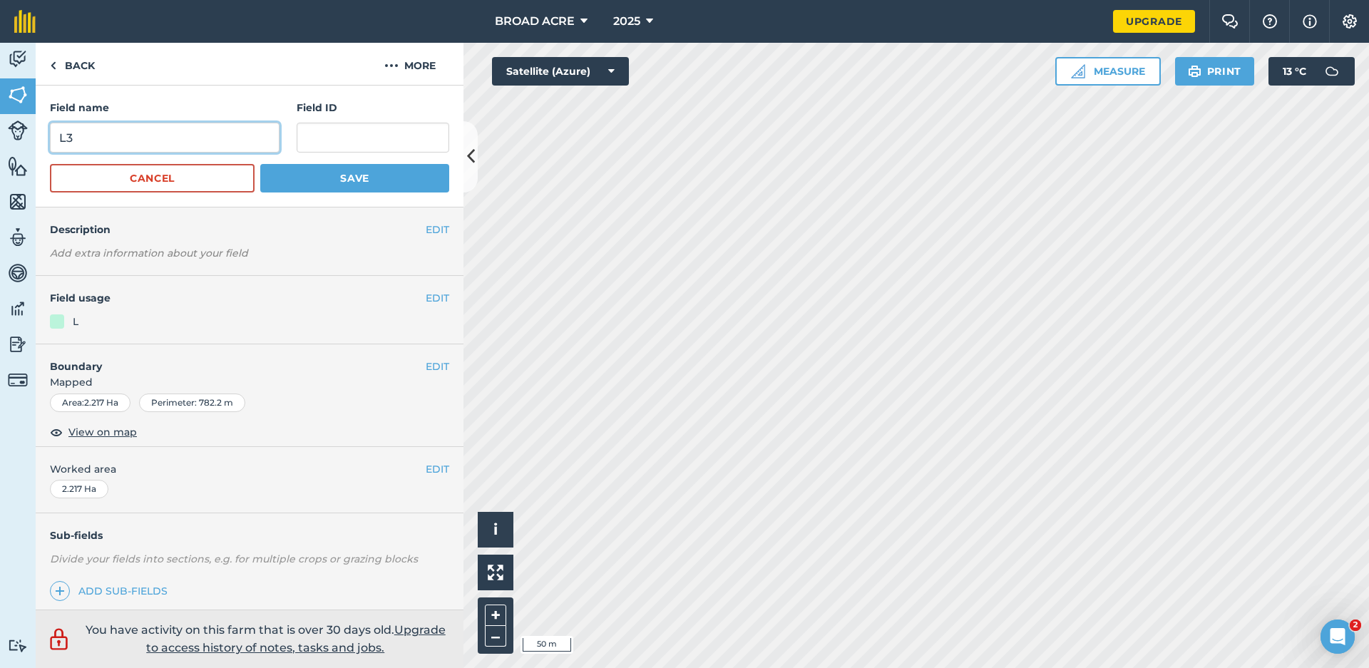
click at [97, 134] on input "L3" at bounding box center [165, 138] width 230 height 30
type input "C1"
click at [305, 176] on button "Save" at bounding box center [354, 178] width 189 height 29
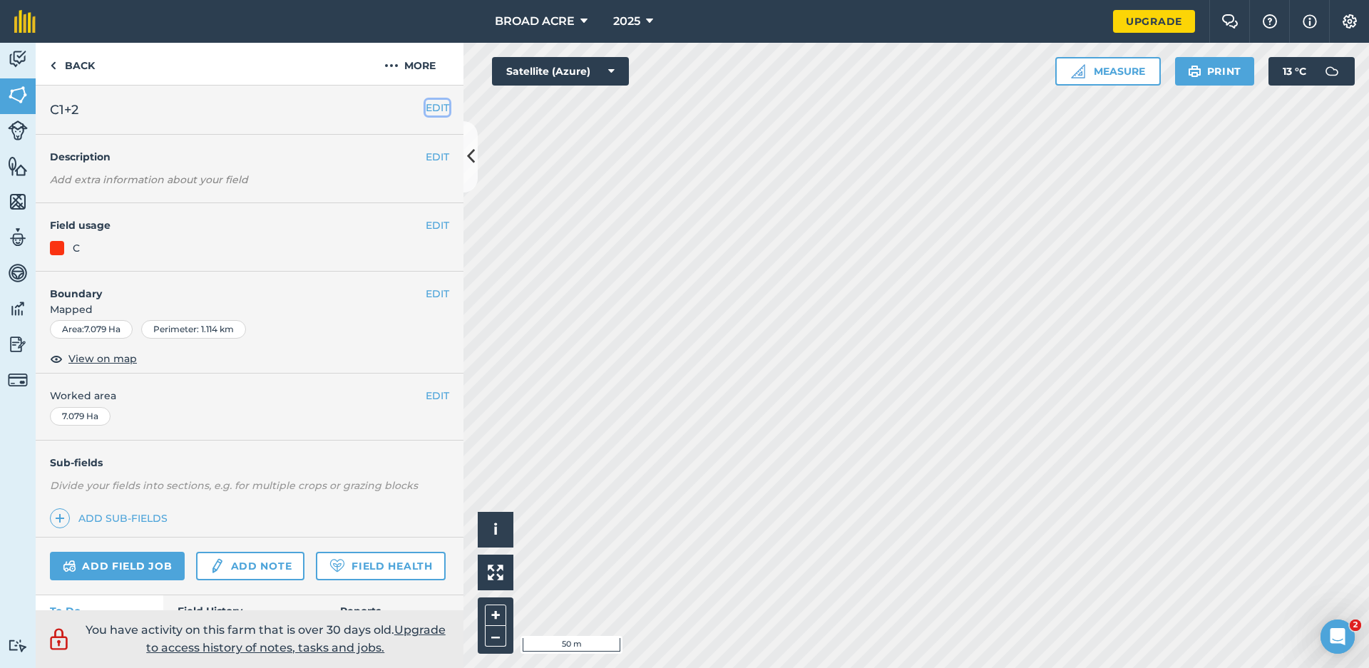
click at [426, 110] on button "EDIT" at bounding box center [438, 108] width 24 height 16
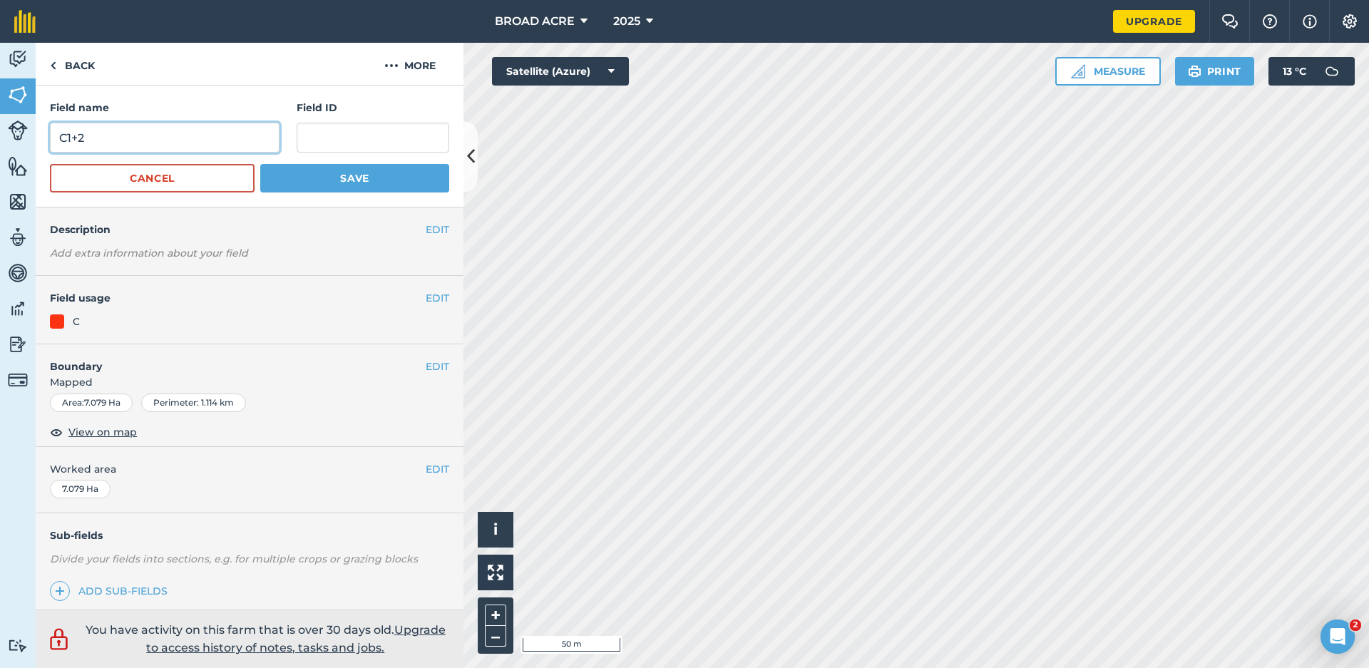
click at [192, 143] on input "C1+2" at bounding box center [165, 138] width 230 height 30
click at [190, 143] on input "C1+2" at bounding box center [165, 138] width 230 height 30
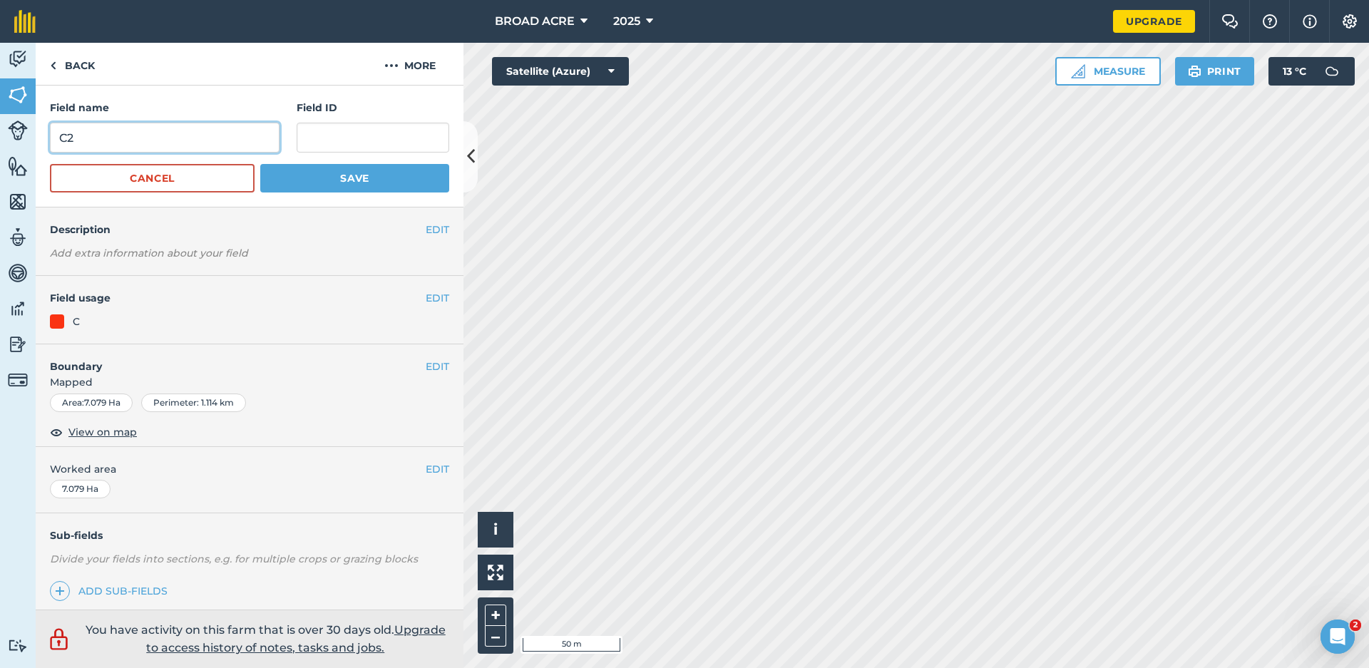
type input "C2"
click at [353, 181] on button "Save" at bounding box center [354, 178] width 189 height 29
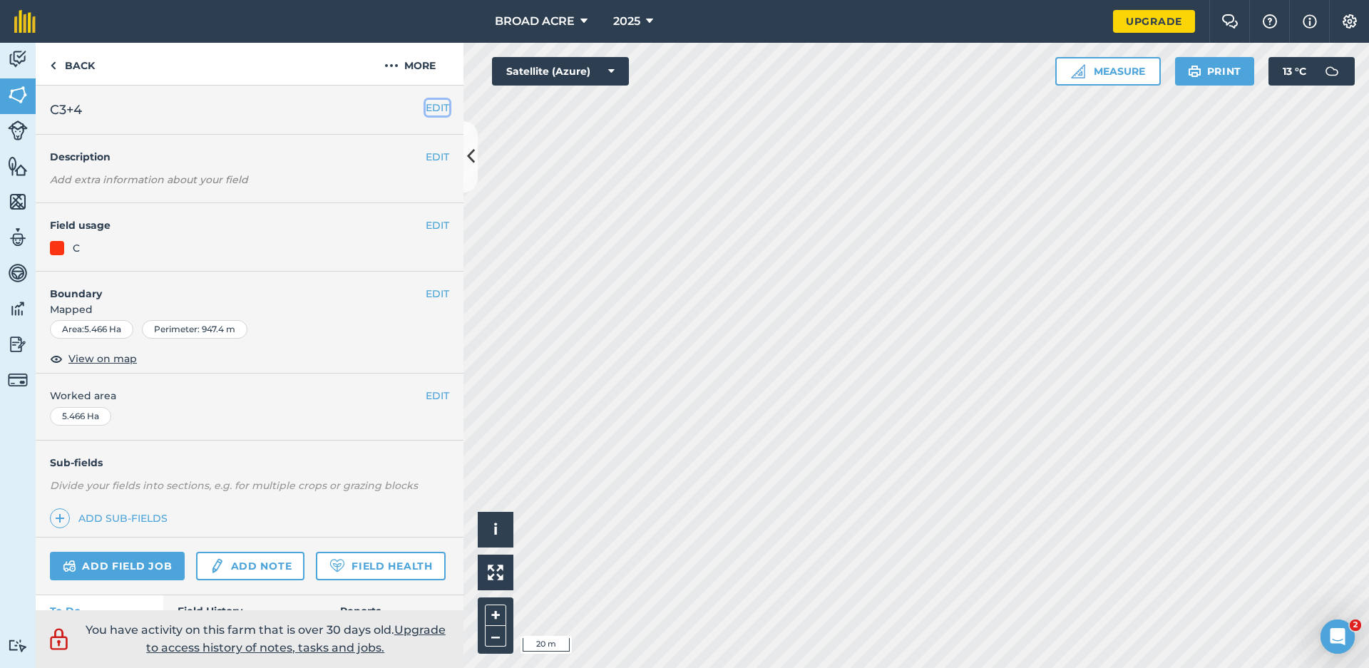
click at [431, 108] on button "EDIT" at bounding box center [438, 108] width 24 height 16
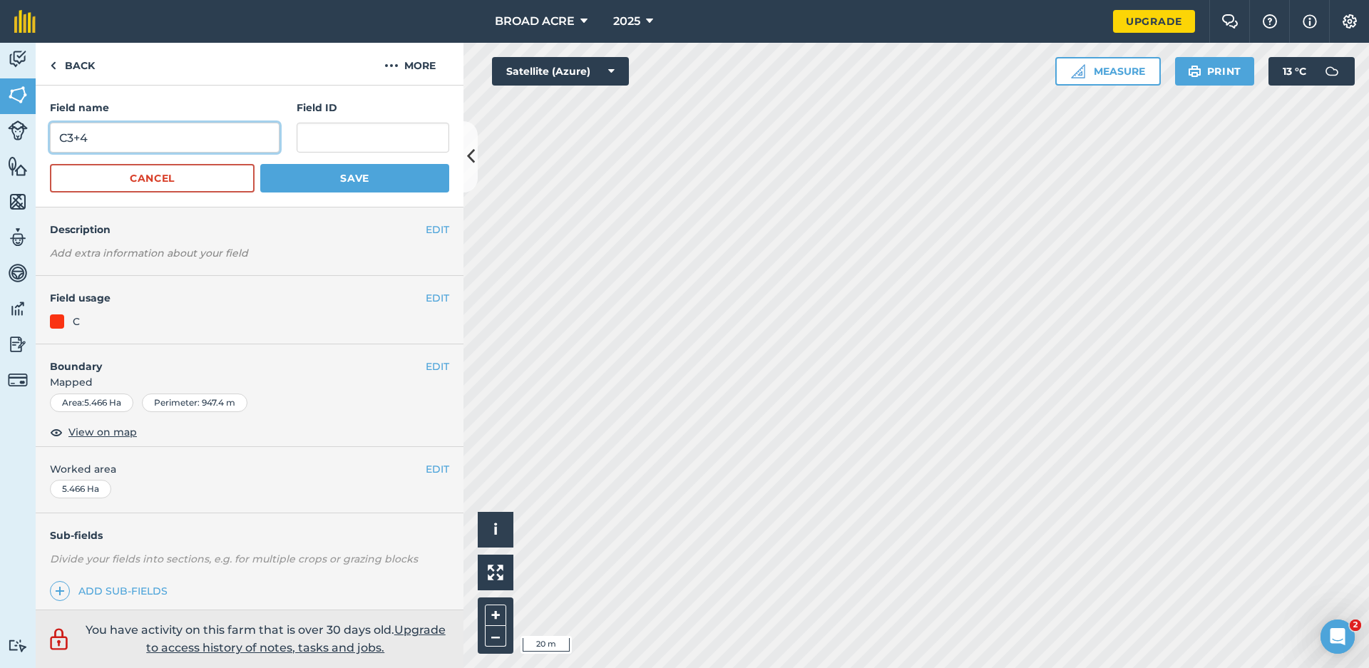
click at [112, 140] on input "C3+4" at bounding box center [165, 138] width 230 height 30
click at [86, 140] on input "C3+4" at bounding box center [165, 138] width 230 height 30
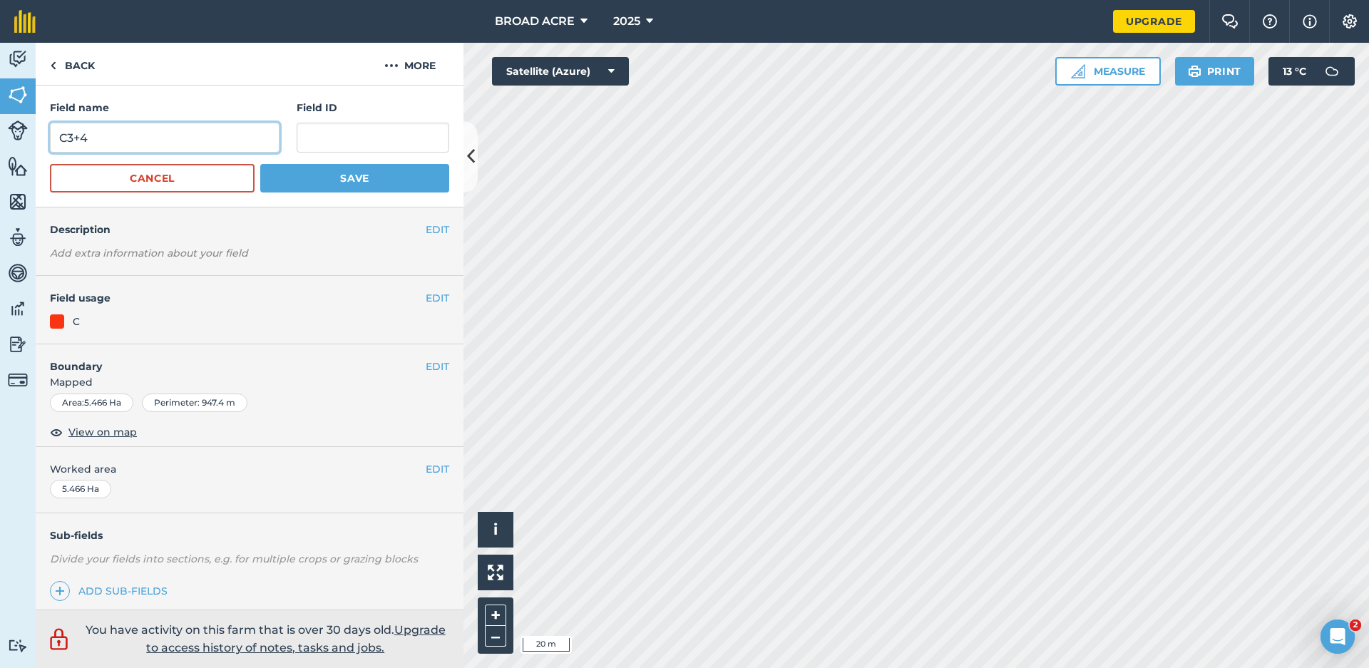
click at [86, 140] on input "C3+4" at bounding box center [165, 138] width 230 height 30
click at [66, 141] on input "C3+4" at bounding box center [165, 138] width 230 height 30
drag, startPoint x: 66, startPoint y: 141, endPoint x: 84, endPoint y: 140, distance: 17.8
click at [69, 141] on input "C3+4" at bounding box center [165, 138] width 230 height 30
click at [84, 140] on input "C3+4" at bounding box center [165, 138] width 230 height 30
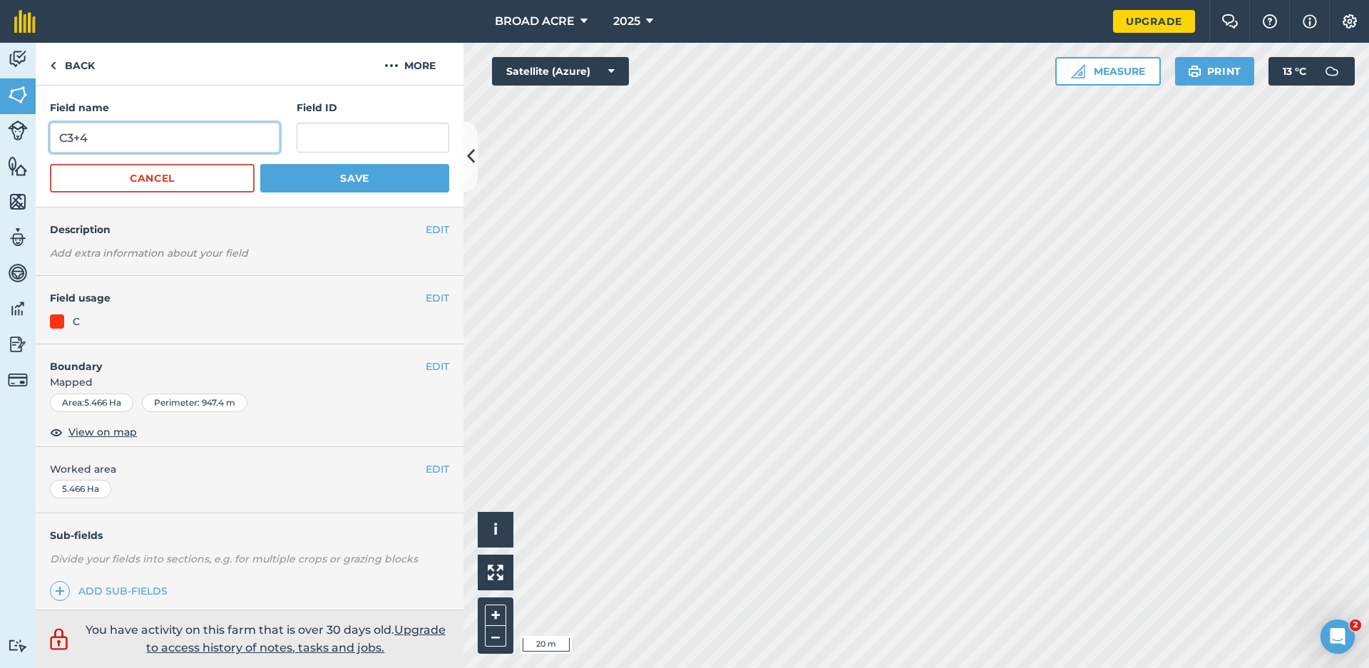
click at [84, 140] on input "C3+4" at bounding box center [165, 138] width 230 height 30
type input "C3"
click at [308, 188] on button "Save" at bounding box center [354, 178] width 189 height 29
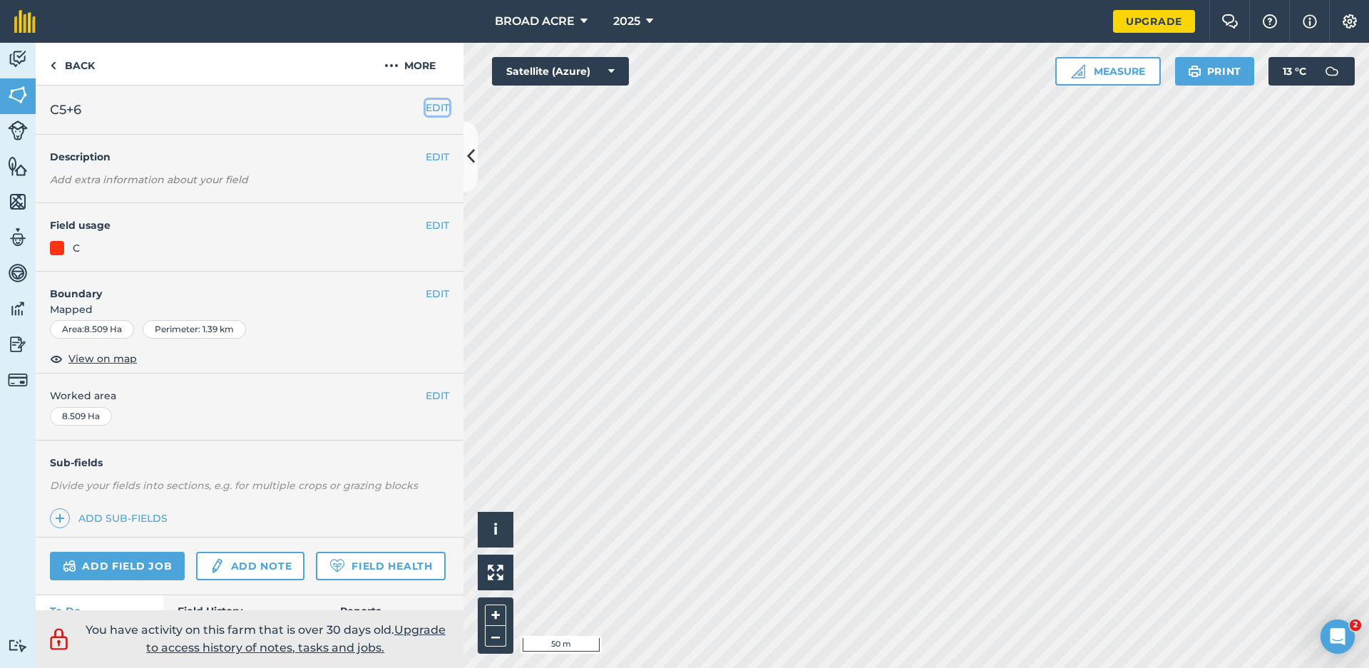
click at [426, 110] on button "EDIT" at bounding box center [438, 108] width 24 height 16
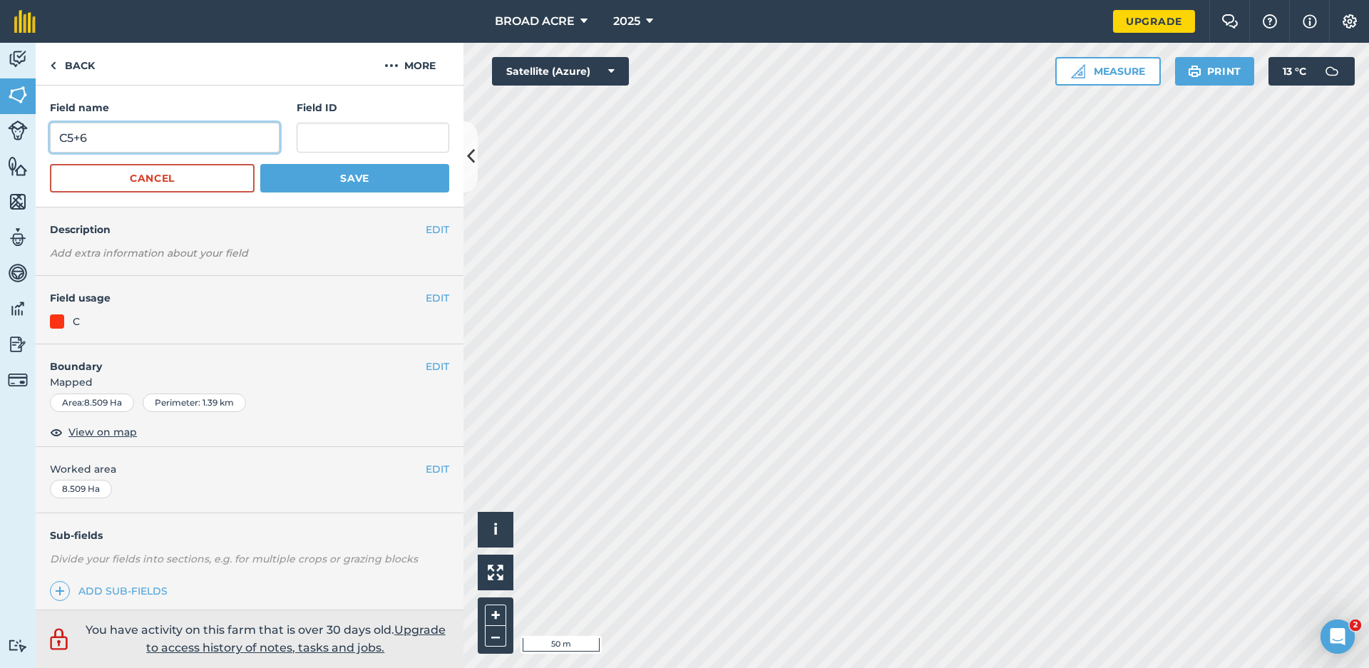
click at [103, 136] on input "C5+6" at bounding box center [165, 138] width 230 height 30
click at [168, 143] on input "C4" at bounding box center [165, 138] width 230 height 30
type input "C5"
click at [320, 175] on button "Save" at bounding box center [354, 178] width 189 height 29
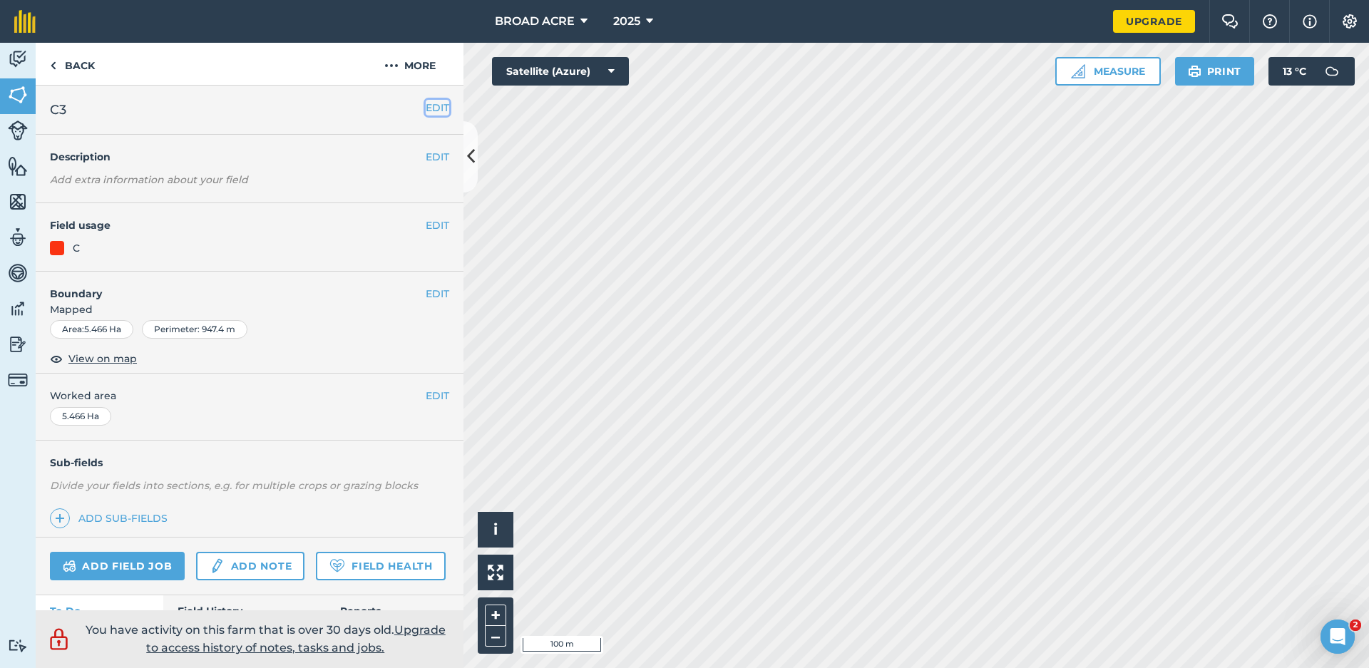
click at [434, 112] on button "EDIT" at bounding box center [438, 108] width 24 height 16
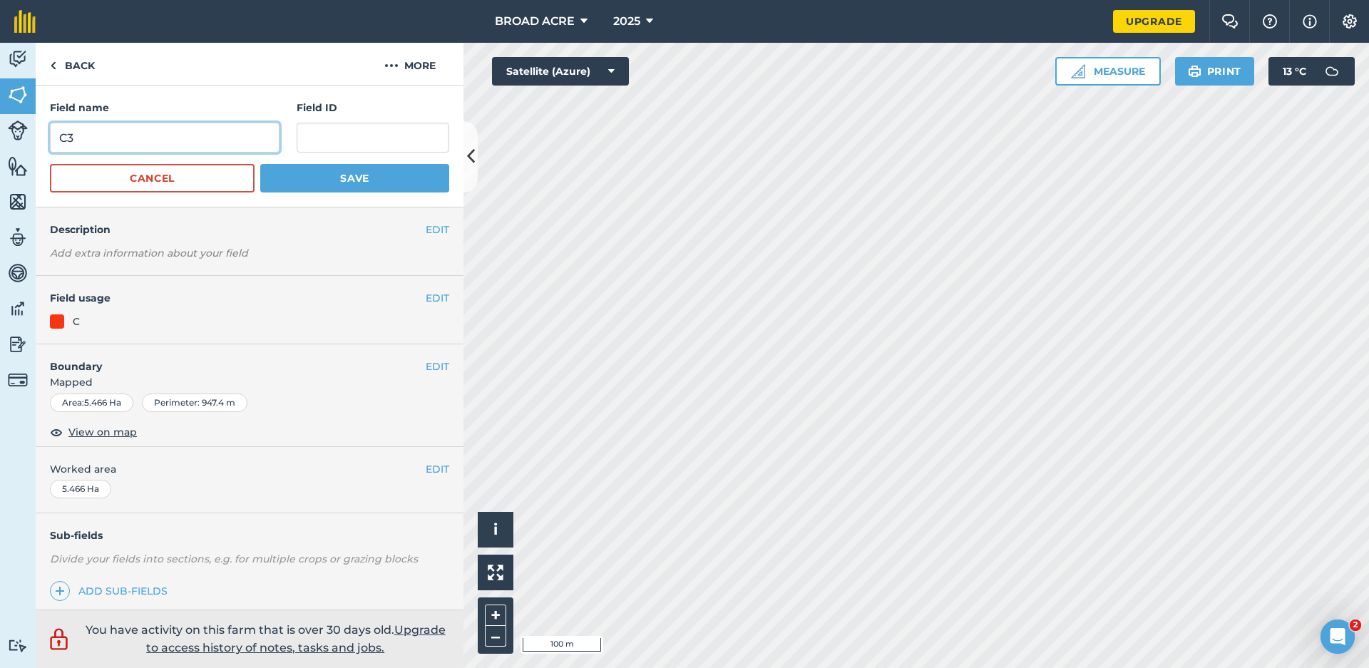
click at [202, 140] on input "C3" at bounding box center [165, 138] width 230 height 30
type input "C4"
click at [361, 180] on button "Save" at bounding box center [354, 178] width 189 height 29
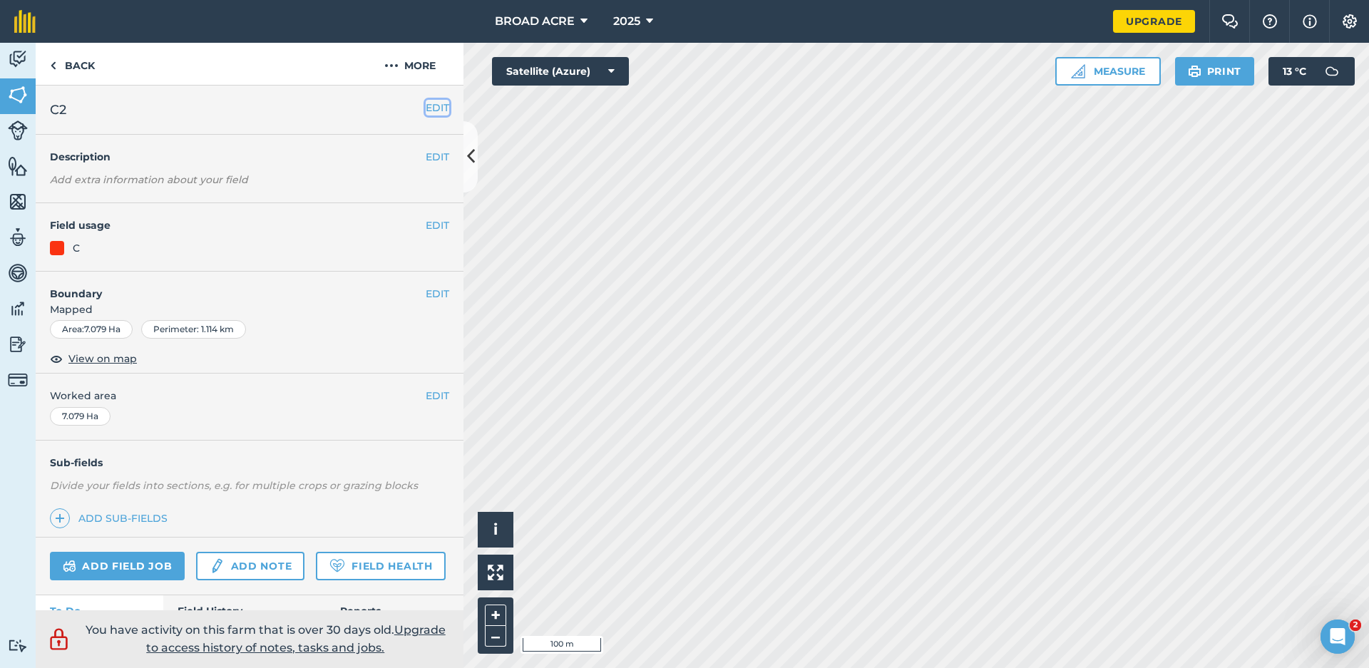
click at [436, 111] on button "EDIT" at bounding box center [438, 108] width 24 height 16
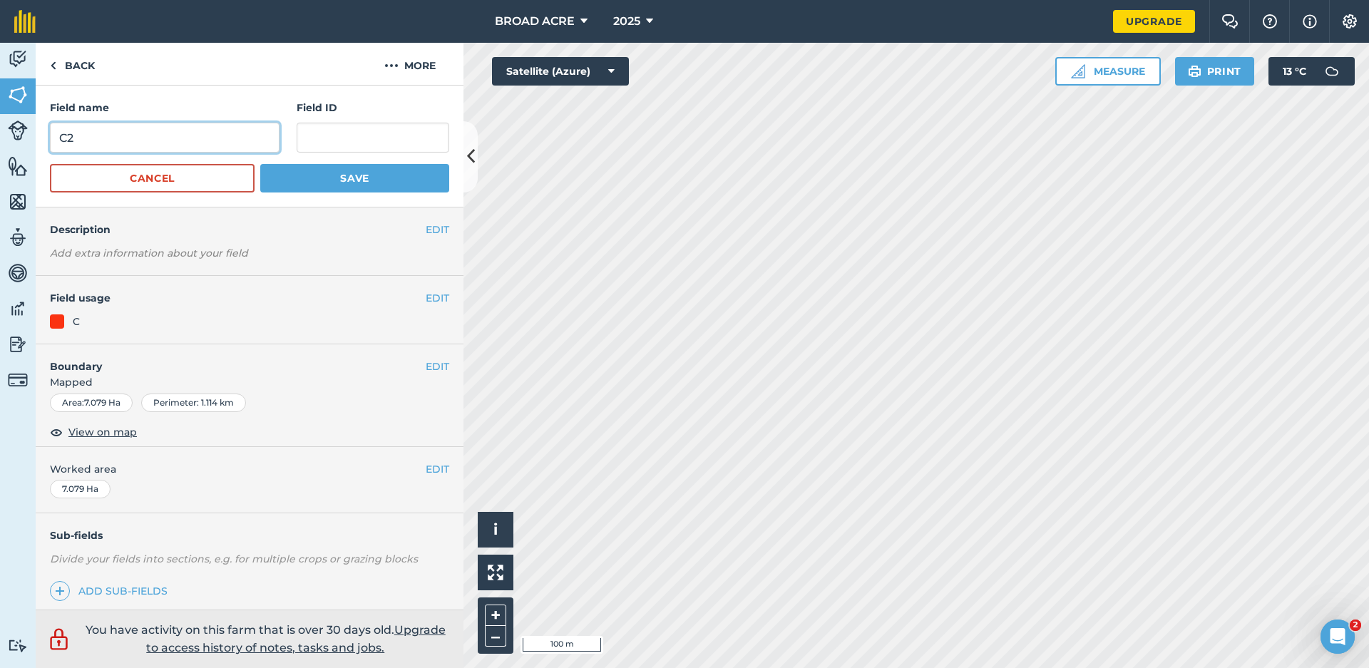
click at [135, 135] on input "C2" at bounding box center [165, 138] width 230 height 30
type input "C3"
click at [403, 186] on button "Save" at bounding box center [354, 178] width 189 height 29
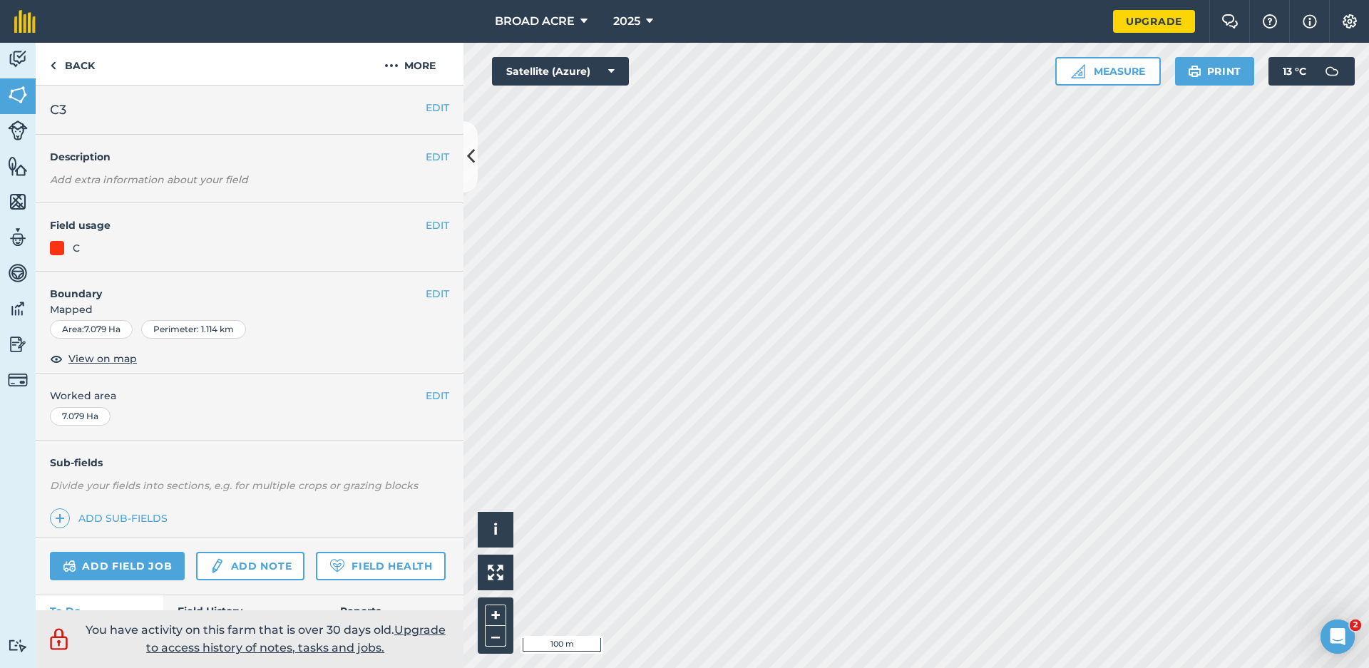
click at [477, 157] on div "Activity Fields Livestock Features Maps Team Vehicles Data Reporting Billing Tu…" at bounding box center [684, 355] width 1369 height 625
click at [476, 159] on button at bounding box center [470, 156] width 14 height 71
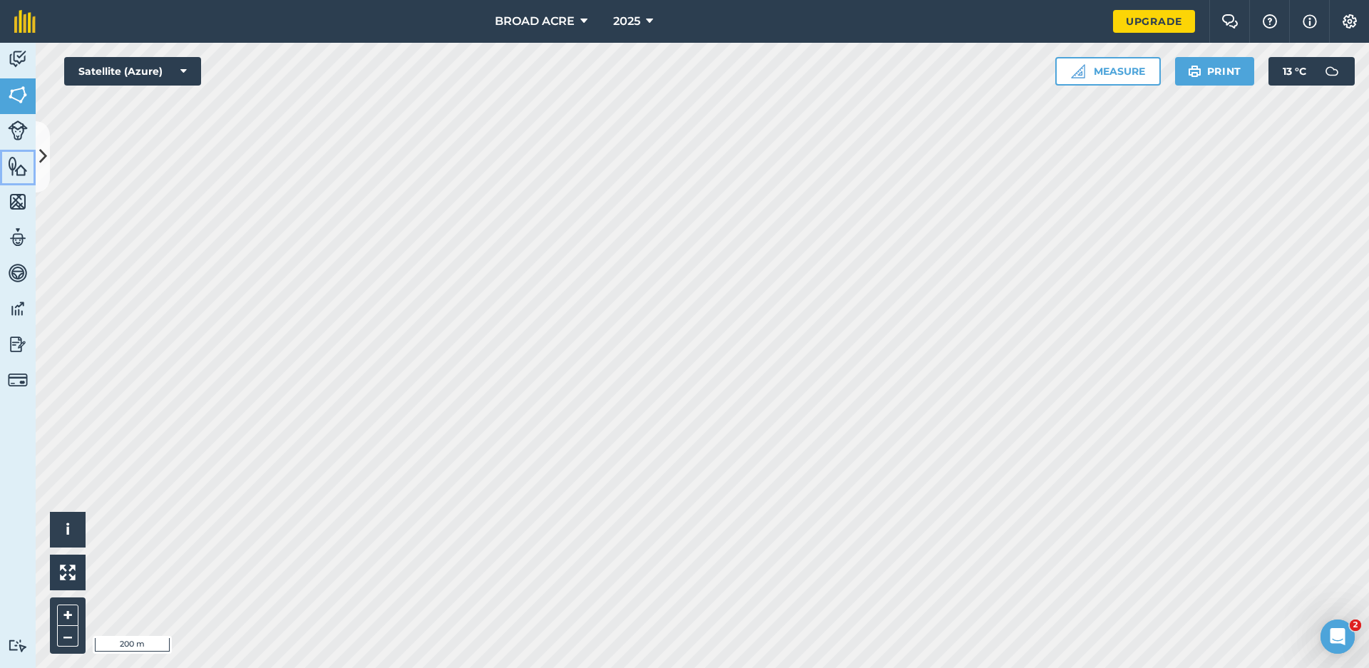
click at [29, 164] on link "Features" at bounding box center [18, 168] width 36 height 36
click at [41, 165] on icon at bounding box center [43, 156] width 8 height 25
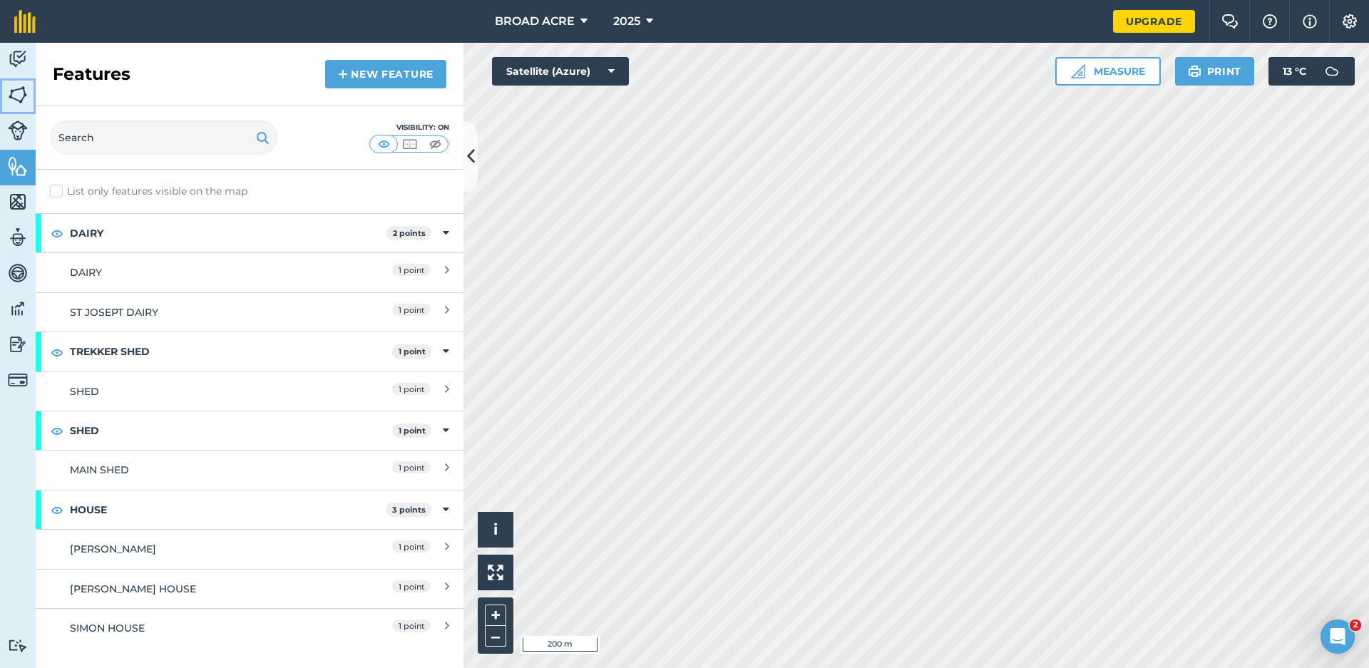
click at [13, 96] on img at bounding box center [18, 94] width 20 height 21
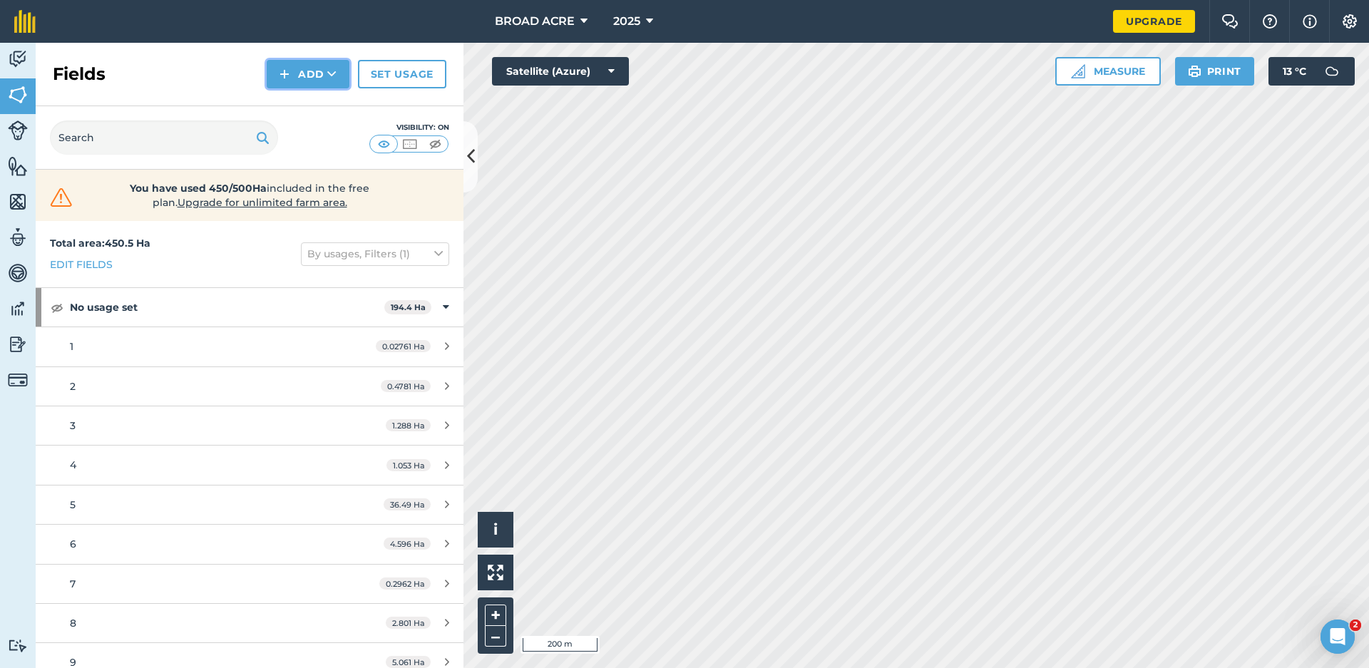
click at [297, 75] on button "Add" at bounding box center [308, 74] width 83 height 29
click at [308, 96] on link "Draw" at bounding box center [308, 106] width 78 height 31
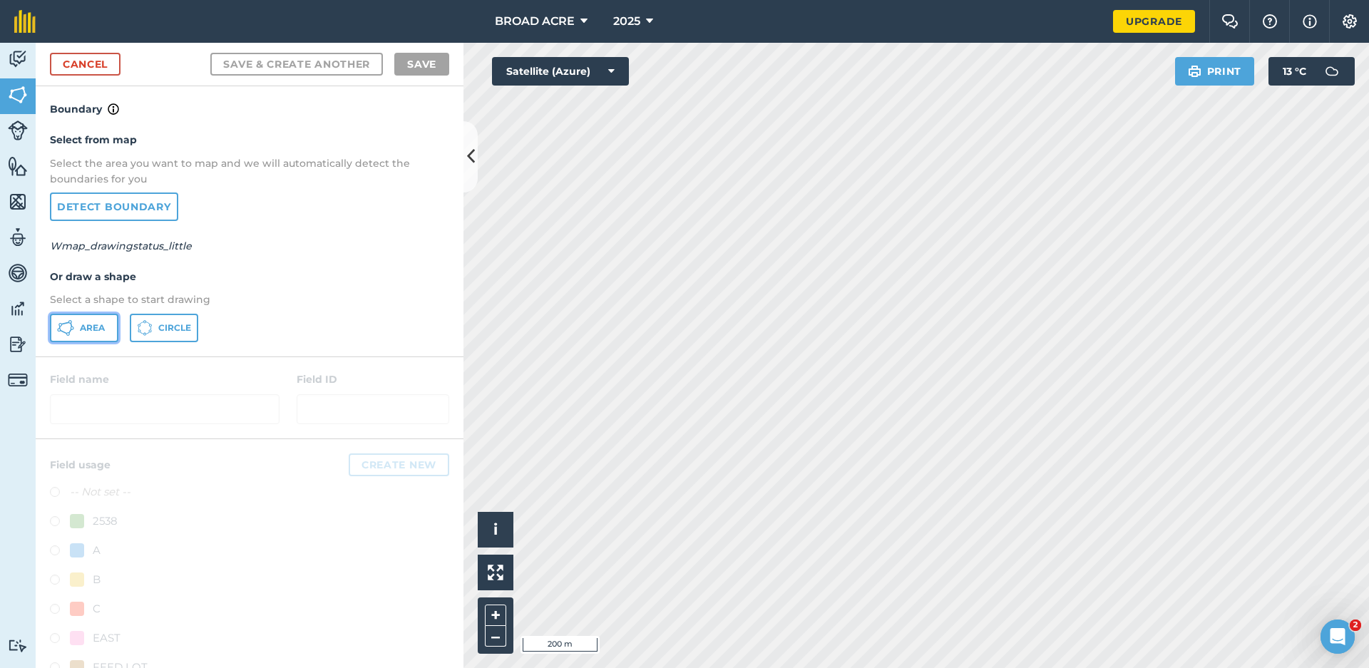
click at [69, 328] on icon at bounding box center [65, 327] width 17 height 17
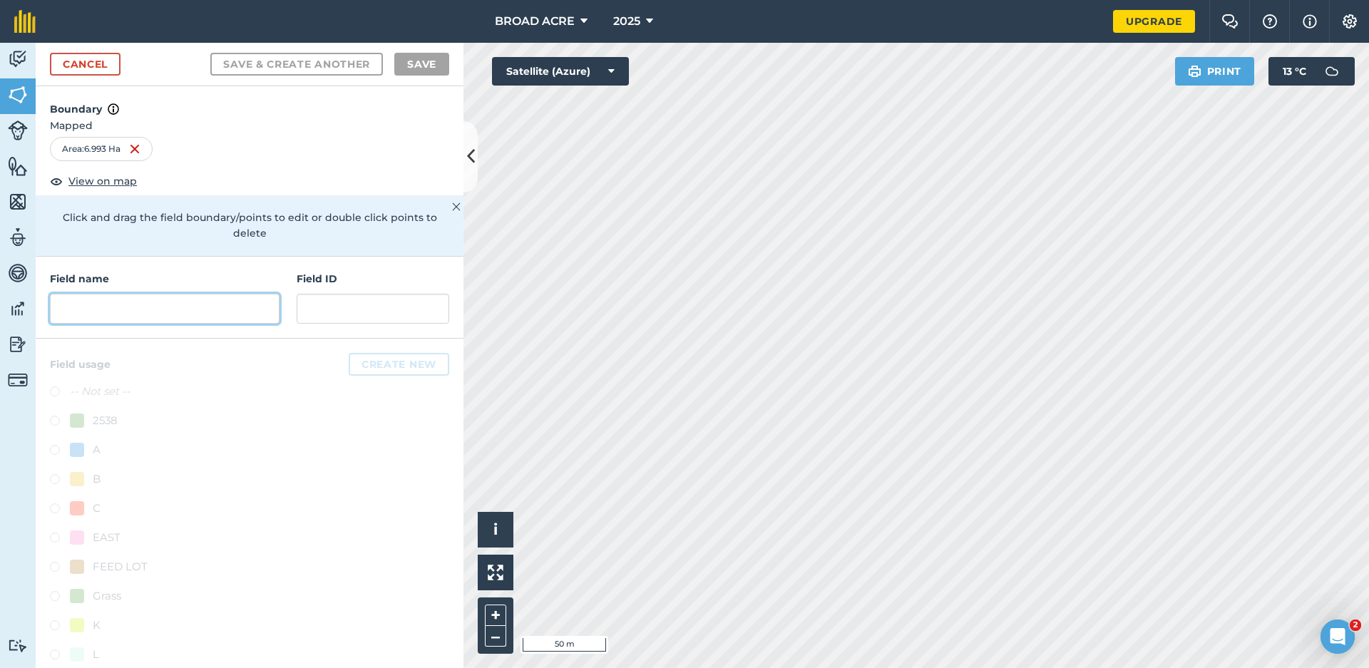
click at [108, 302] on input "text" at bounding box center [165, 309] width 230 height 30
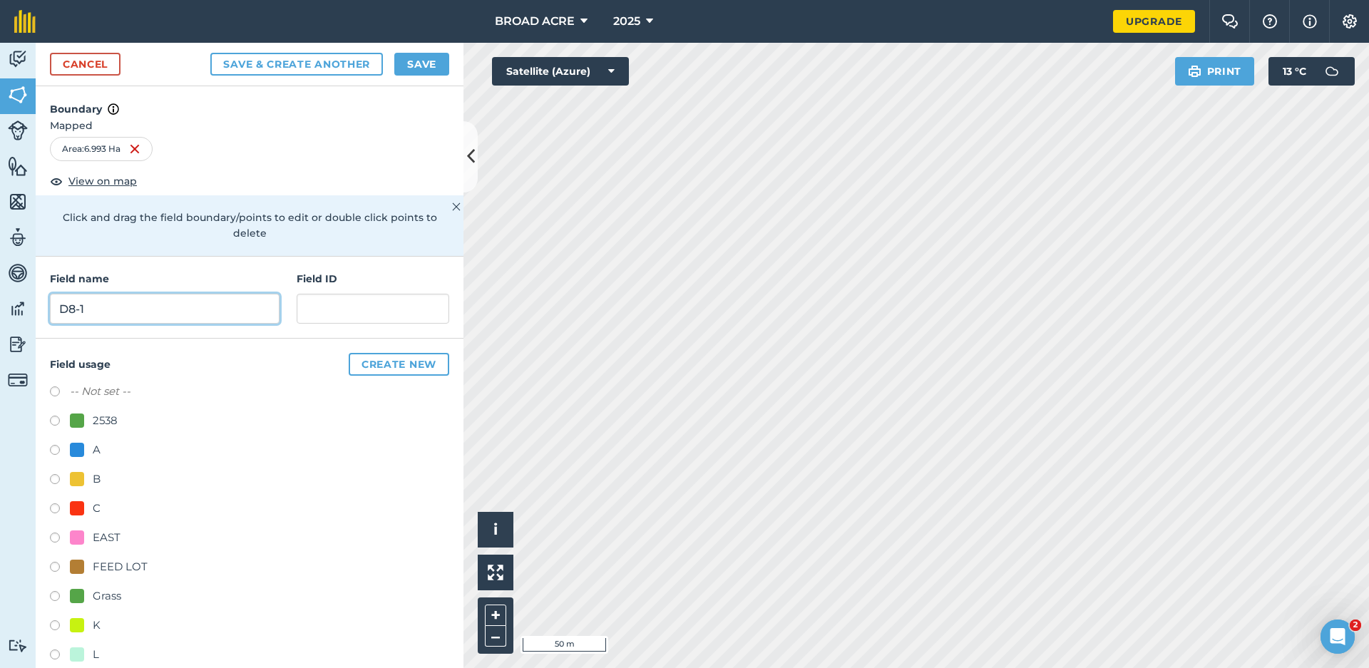
type input "D8-1"
click at [46, 505] on div "Field usage Create new -- Not set -- 2538 A B C EAST FEED LOT Grass K L [GEOGRA…" at bounding box center [250, 558] width 428 height 439
click at [51, 508] on label at bounding box center [60, 510] width 20 height 14
radio input "true"
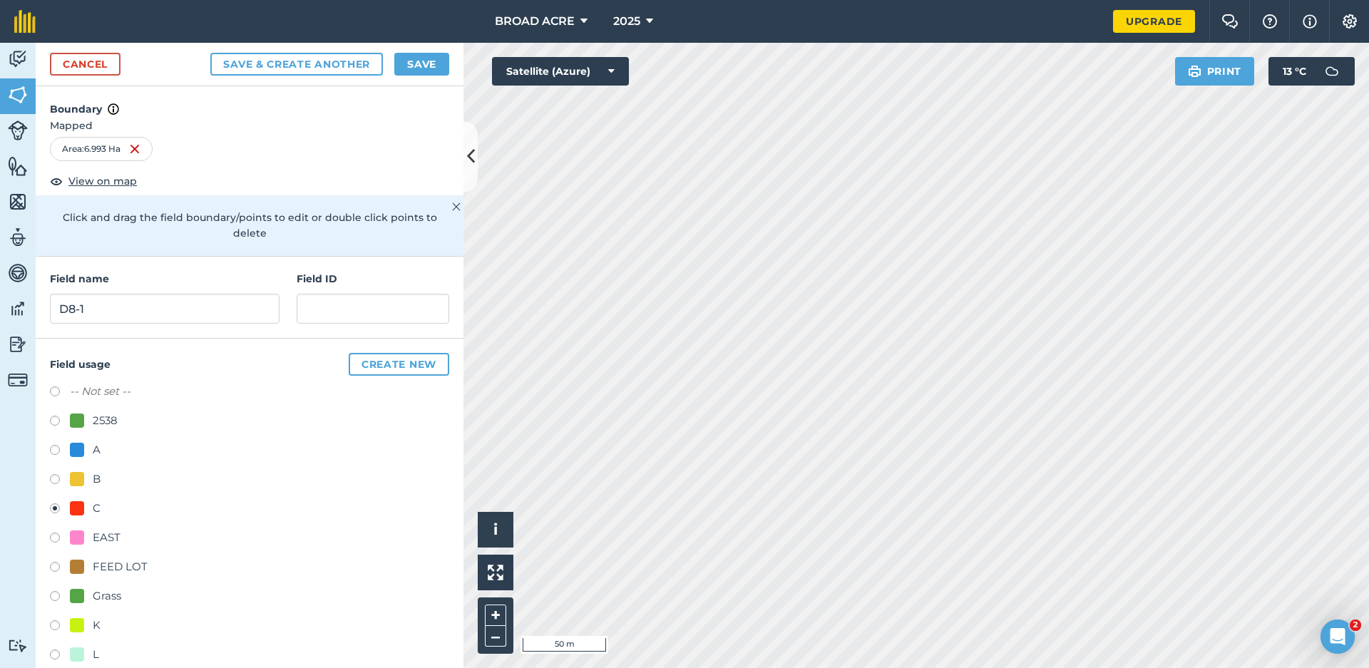
click at [51, 508] on label at bounding box center [60, 510] width 20 height 14
click at [56, 451] on label at bounding box center [60, 452] width 20 height 14
radio input "true"
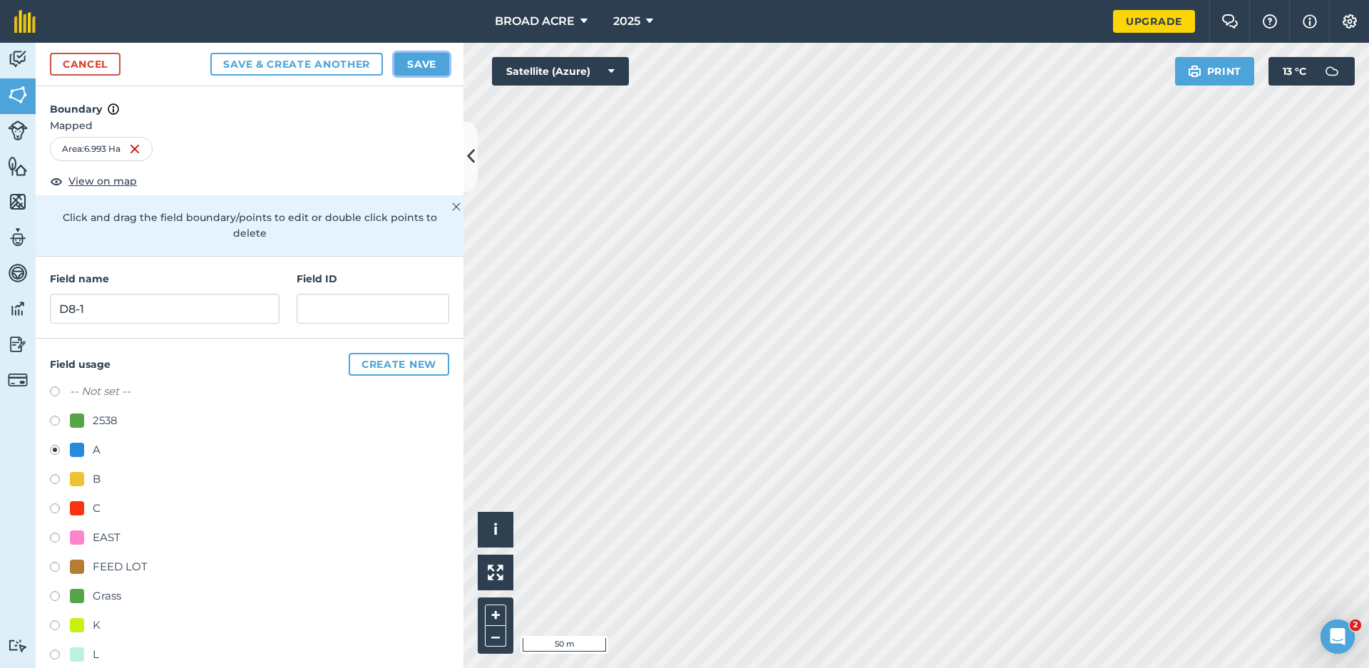
click at [418, 64] on button "Save" at bounding box center [421, 64] width 55 height 23
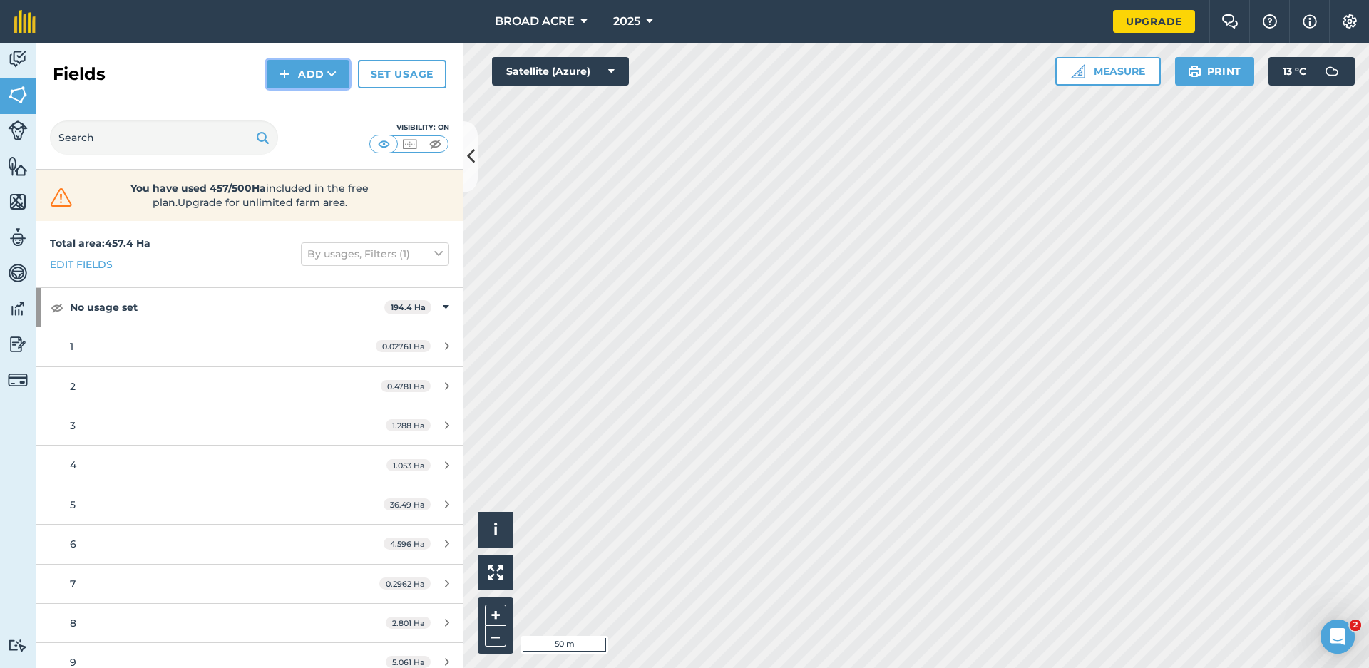
click at [324, 78] on button "Add" at bounding box center [308, 74] width 83 height 29
click at [299, 102] on link "Draw" at bounding box center [308, 106] width 78 height 31
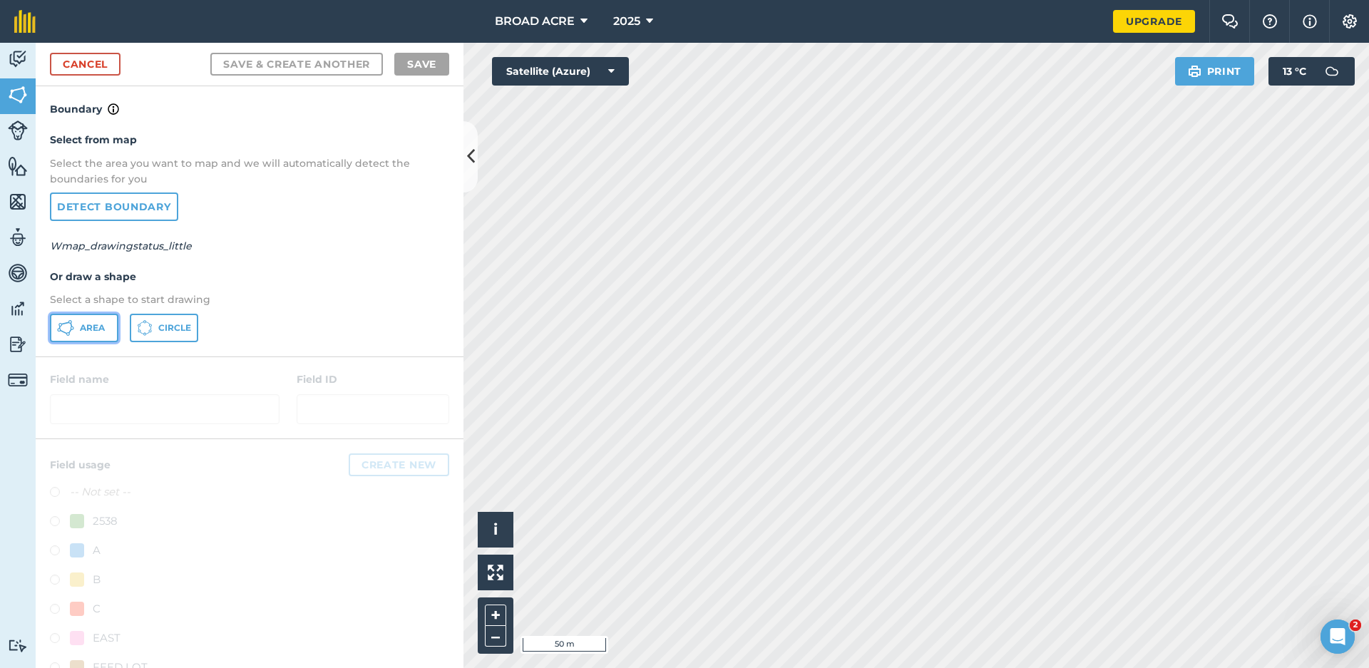
click at [80, 332] on span "Area" at bounding box center [92, 327] width 25 height 11
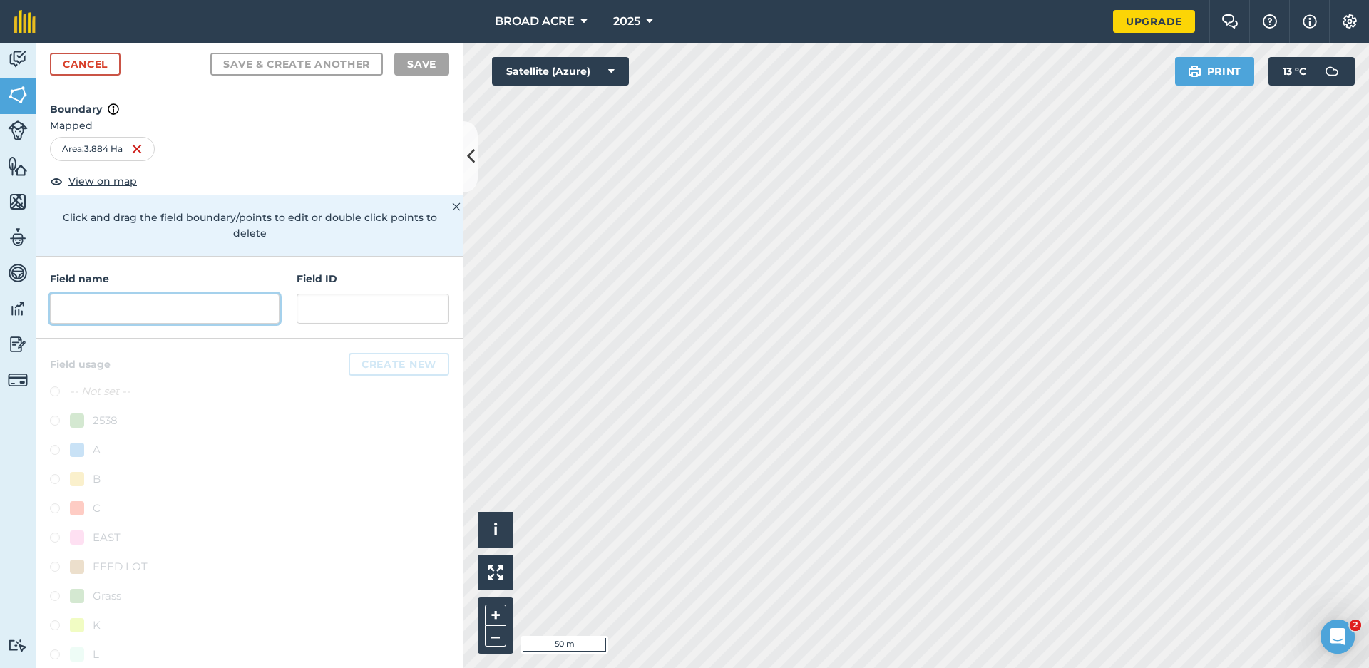
click at [223, 311] on input "text" at bounding box center [165, 309] width 230 height 30
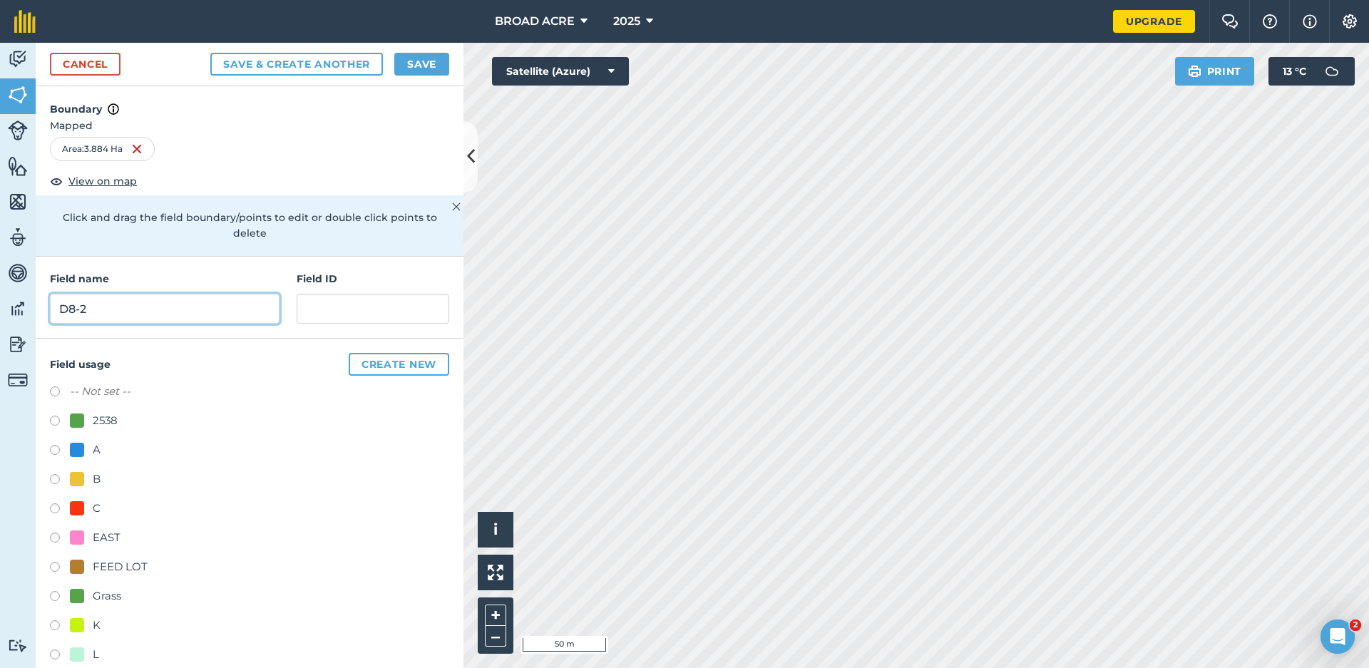
type input "D8-2"
click at [51, 449] on label at bounding box center [60, 452] width 20 height 14
radio input "true"
click at [400, 59] on button "Save" at bounding box center [421, 64] width 55 height 23
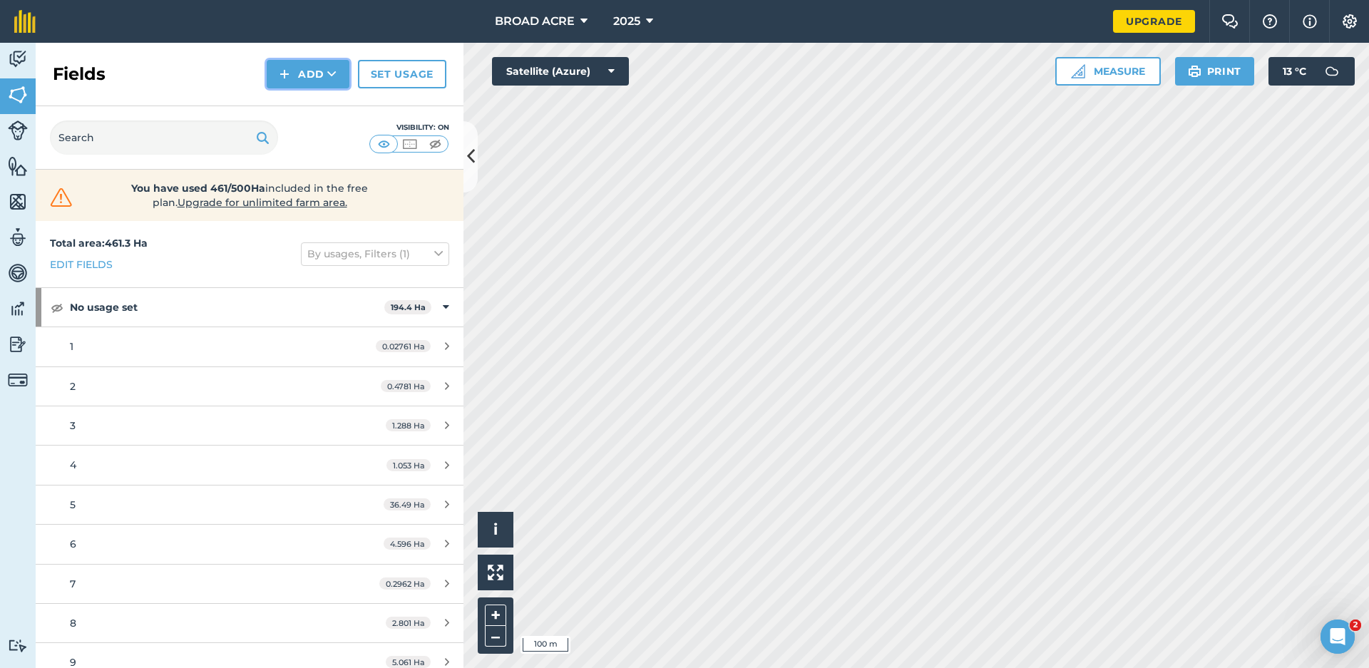
click at [338, 78] on button "Add" at bounding box center [308, 74] width 83 height 29
click at [320, 113] on link "Draw" at bounding box center [308, 106] width 78 height 31
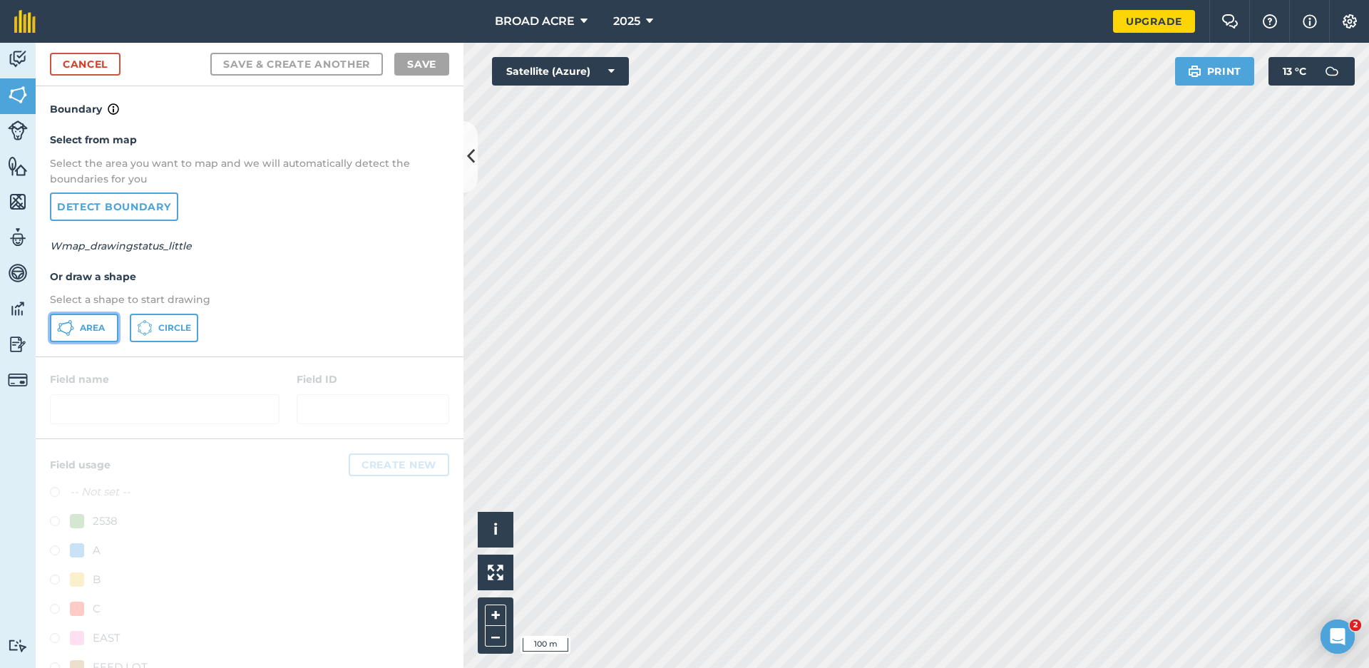
click at [92, 326] on span "Area" at bounding box center [92, 327] width 25 height 11
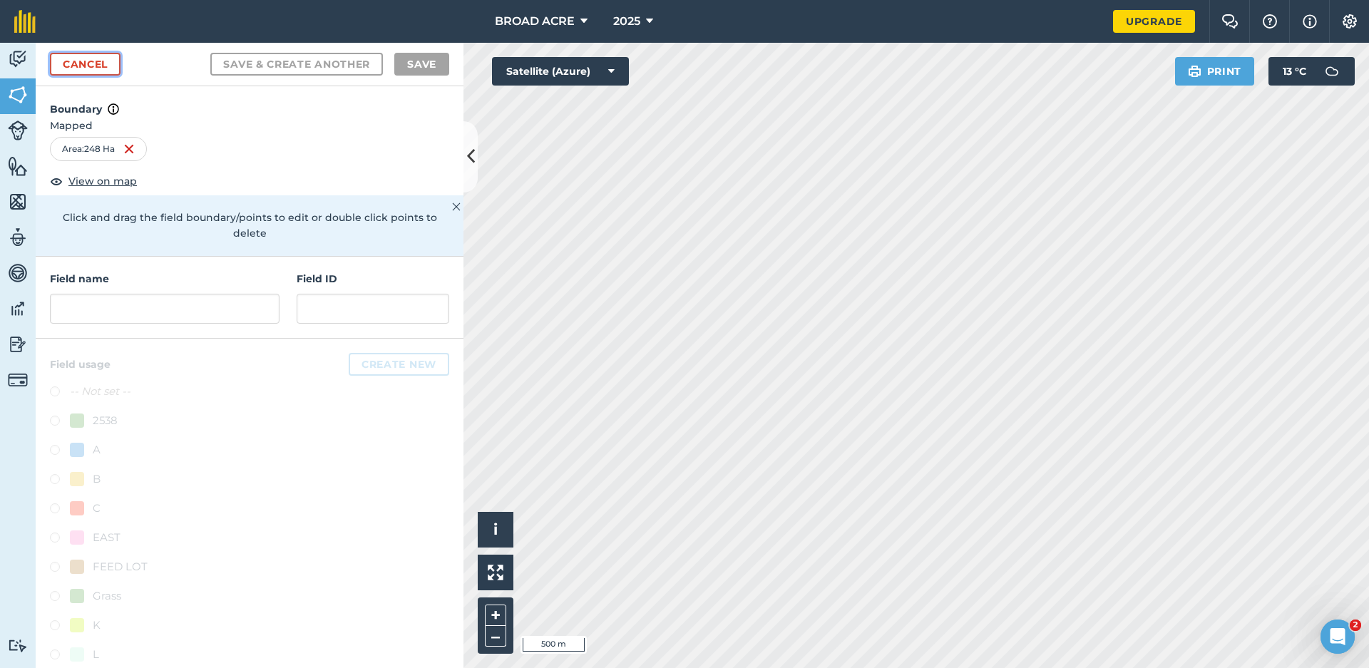
click at [101, 73] on link "Cancel" at bounding box center [85, 64] width 71 height 23
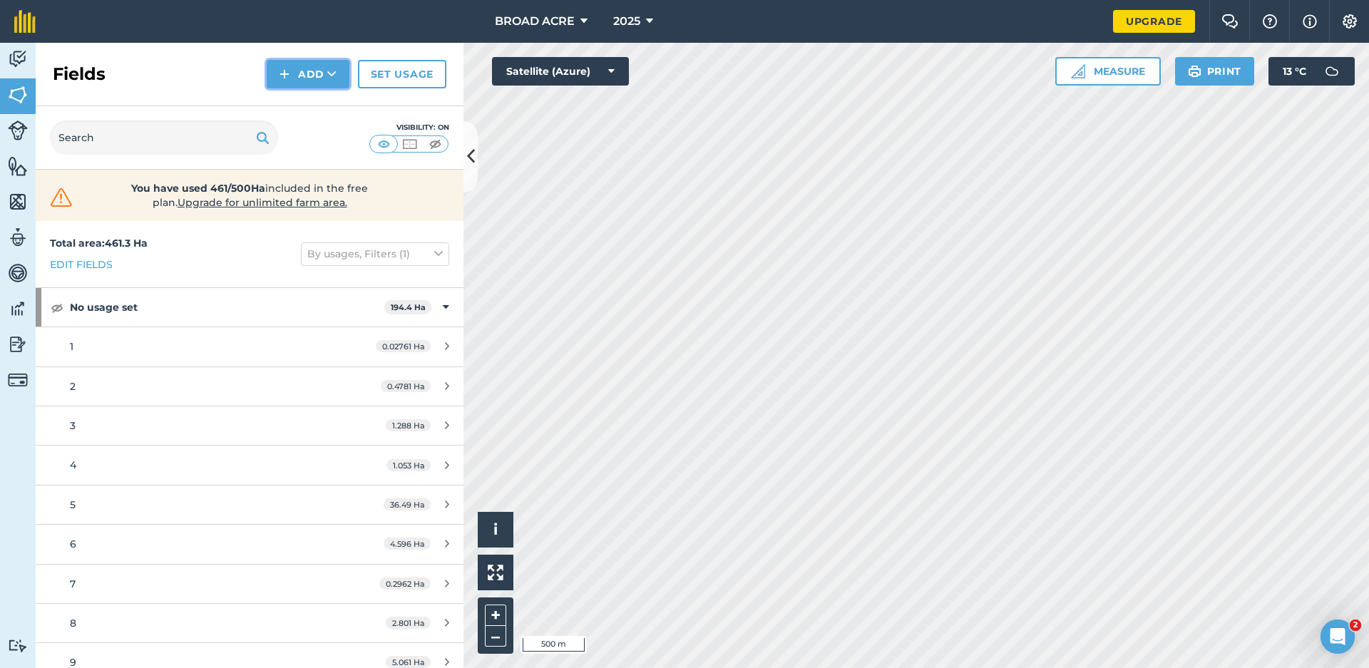
click at [311, 81] on button "Add" at bounding box center [308, 74] width 83 height 29
click at [309, 113] on link "Draw" at bounding box center [308, 106] width 78 height 31
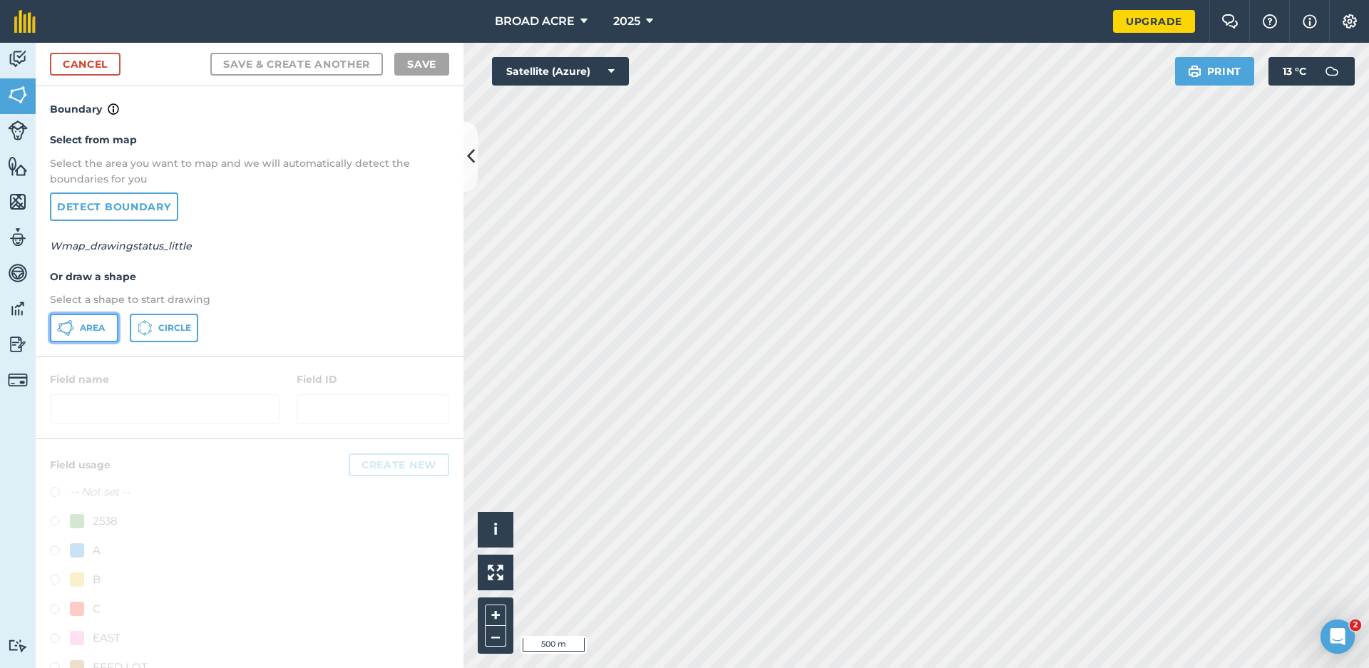
click at [88, 339] on button "Area" at bounding box center [84, 328] width 68 height 29
click at [58, 61] on link "Cancel" at bounding box center [85, 64] width 71 height 23
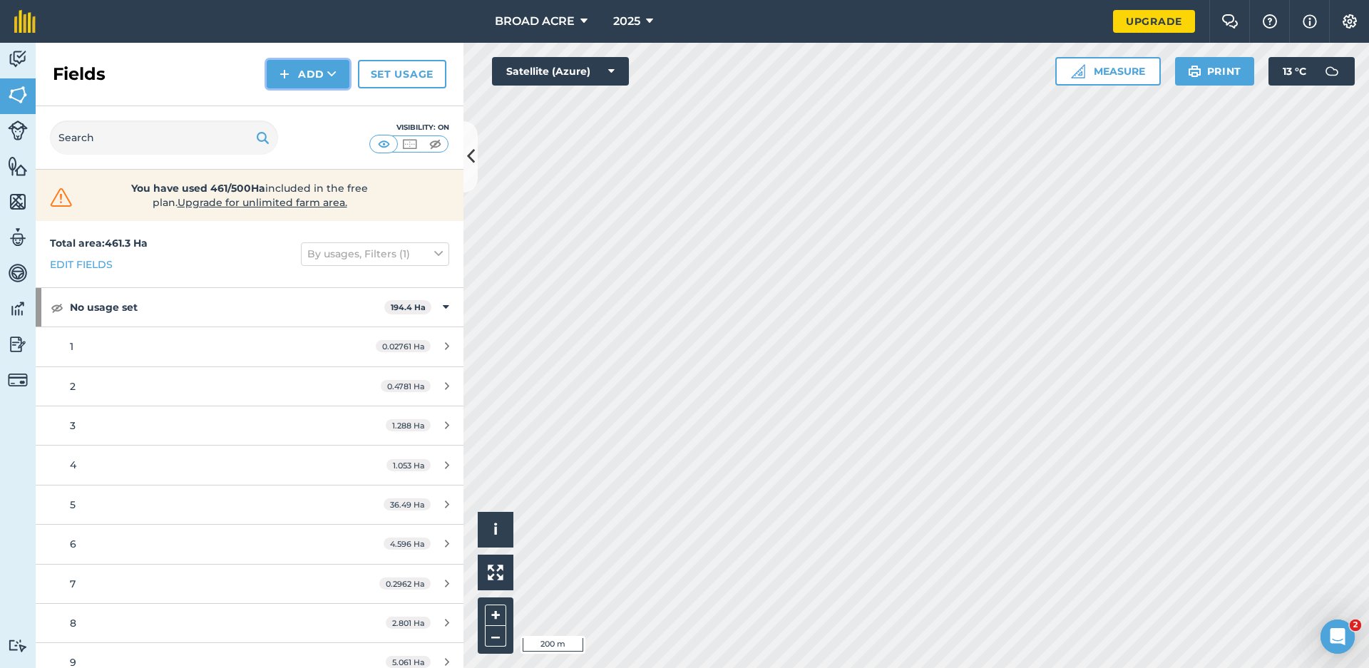
click at [301, 71] on button "Add" at bounding box center [308, 74] width 83 height 29
click at [294, 107] on link "Draw" at bounding box center [308, 106] width 78 height 31
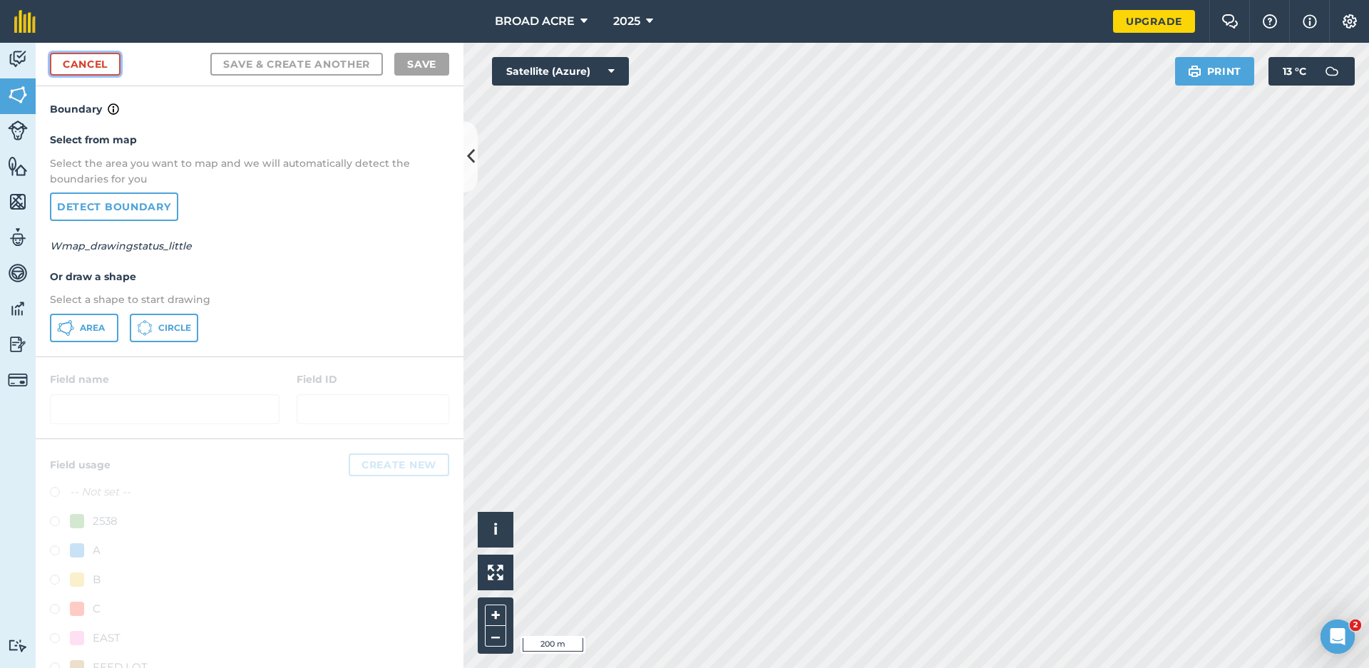
click at [118, 61] on link "Cancel" at bounding box center [85, 64] width 71 height 23
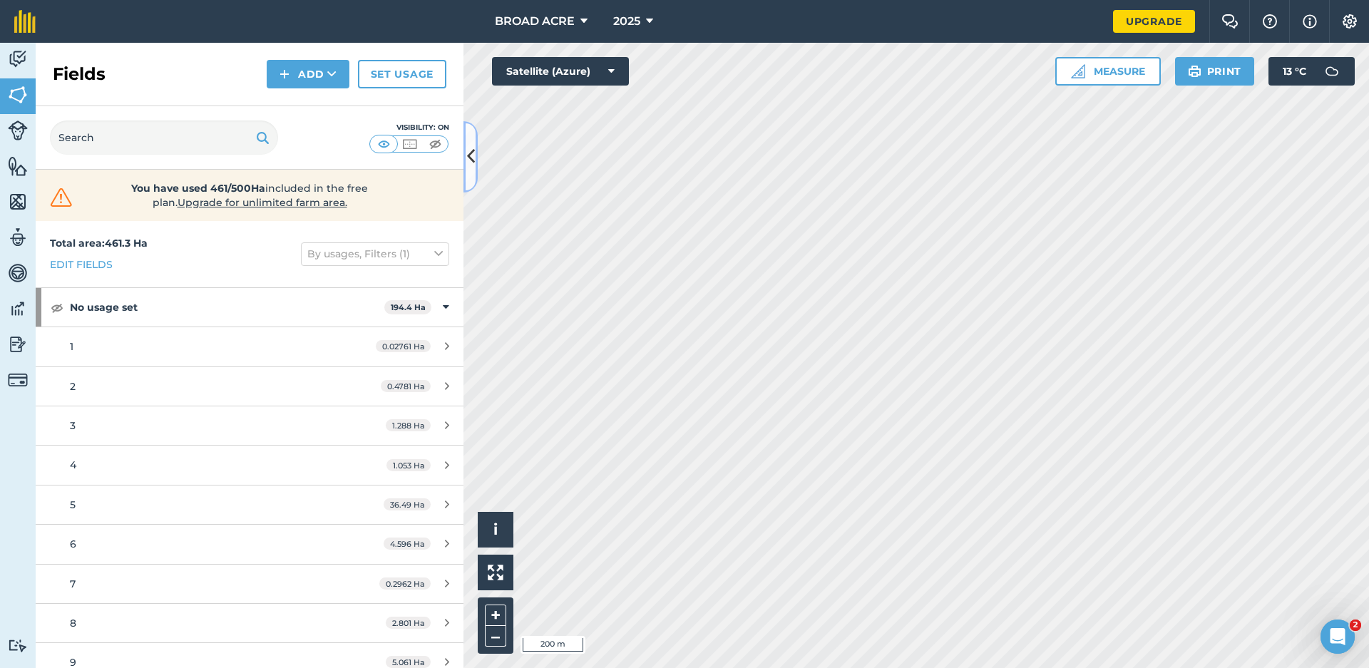
click at [470, 158] on icon at bounding box center [471, 156] width 8 height 25
